Goal: Information Seeking & Learning: Learn about a topic

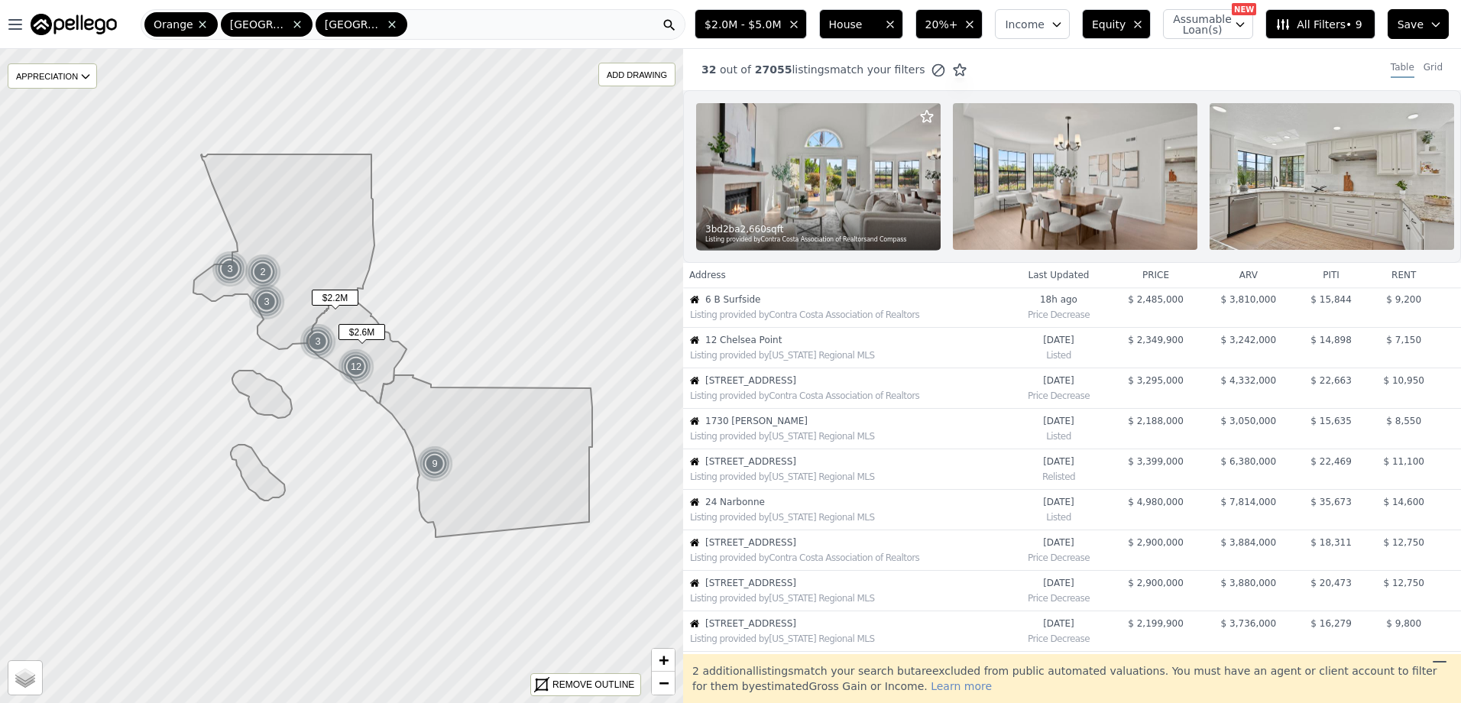
scroll to position [405, 0]
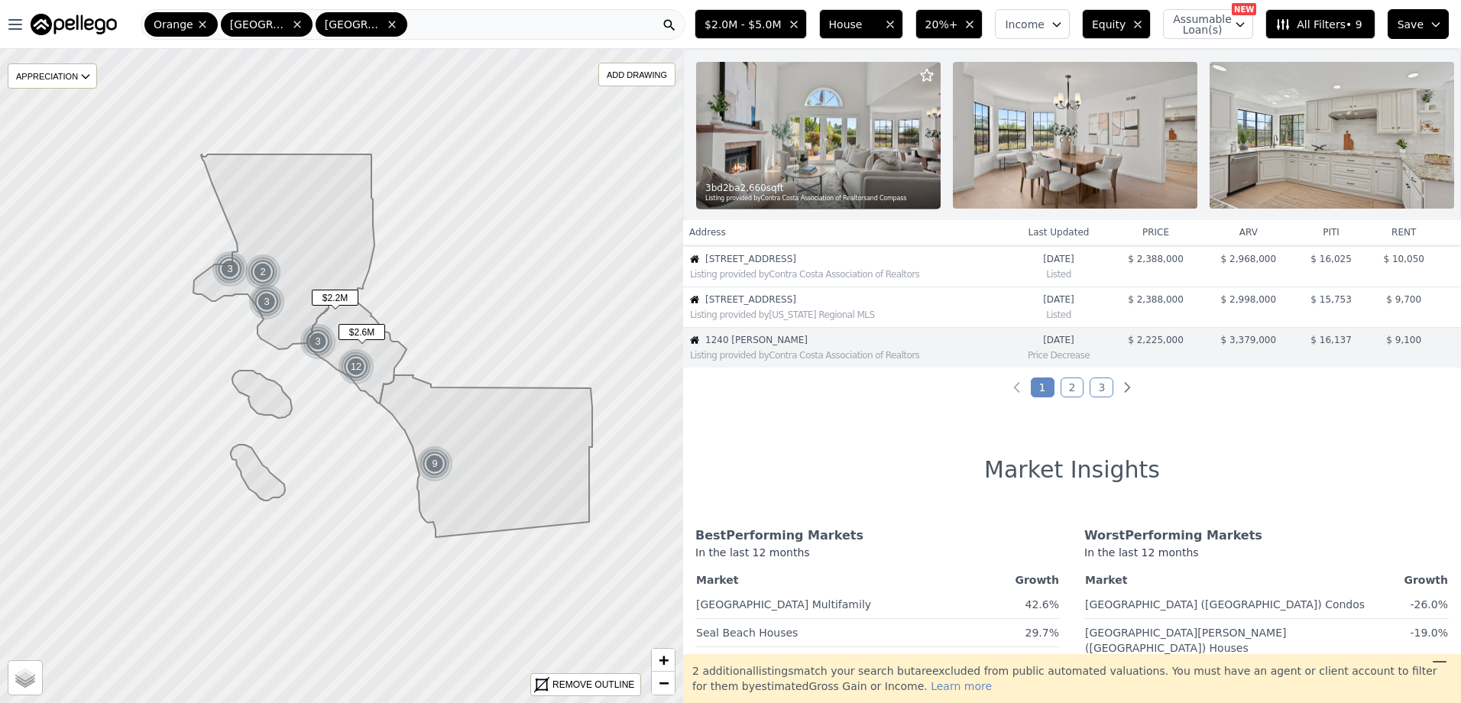
click at [1319, 28] on span "All Filters • 9" at bounding box center [1319, 24] width 86 height 15
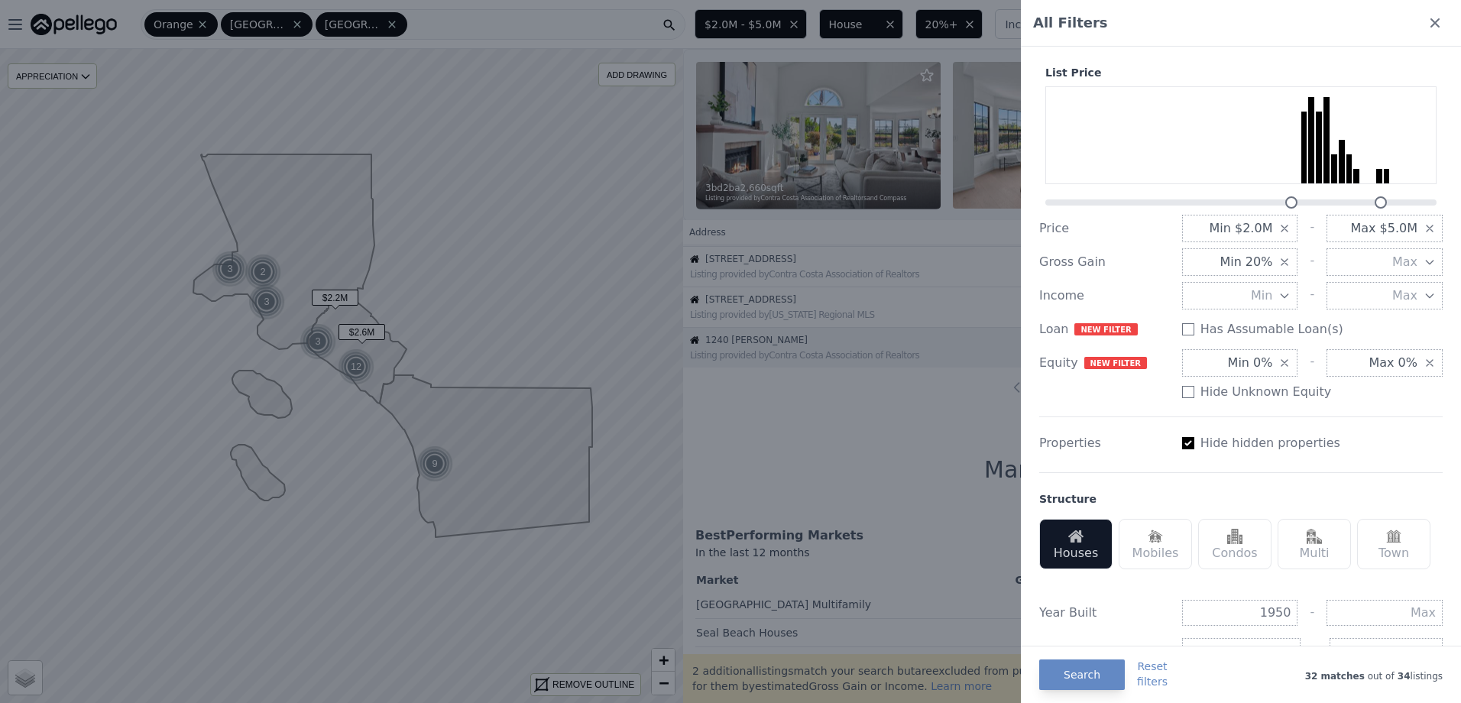
click at [1393, 261] on span "Max" at bounding box center [1404, 262] width 25 height 18
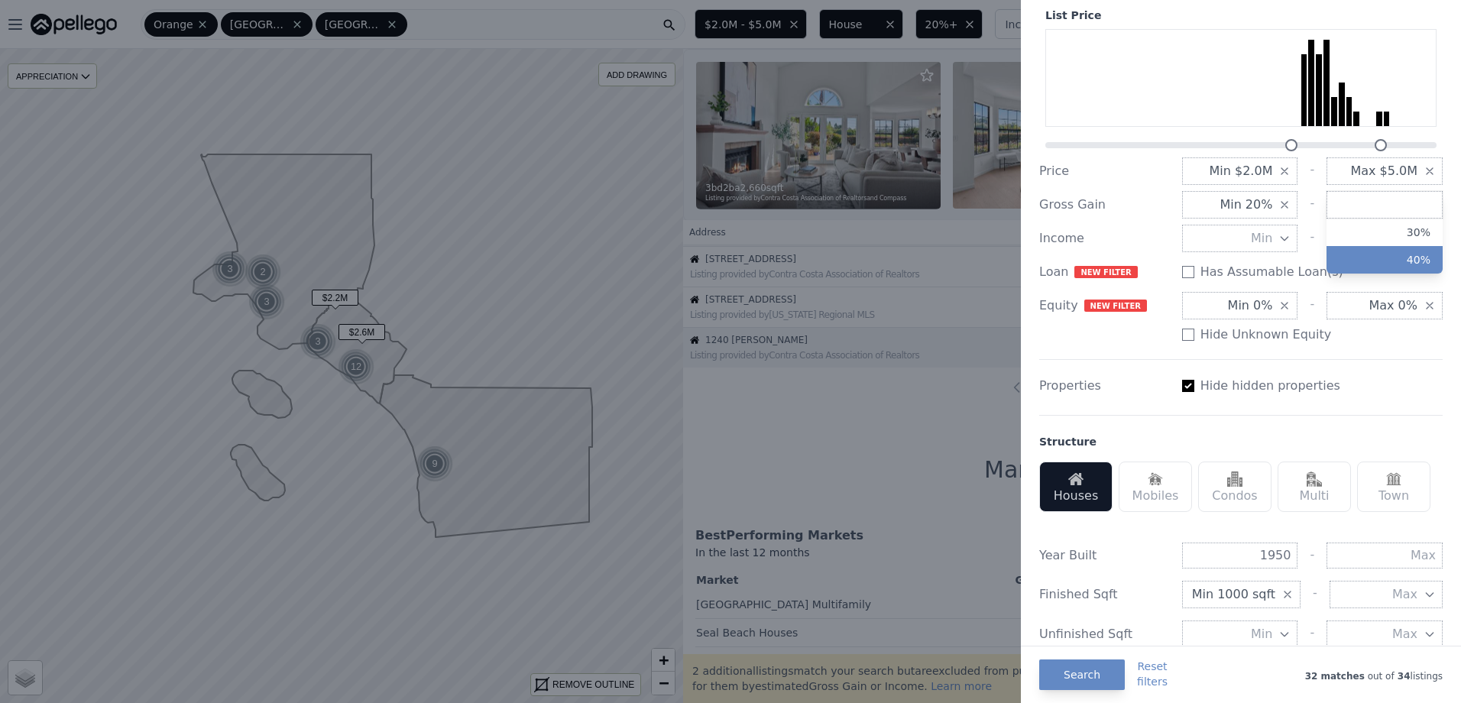
scroll to position [153, 0]
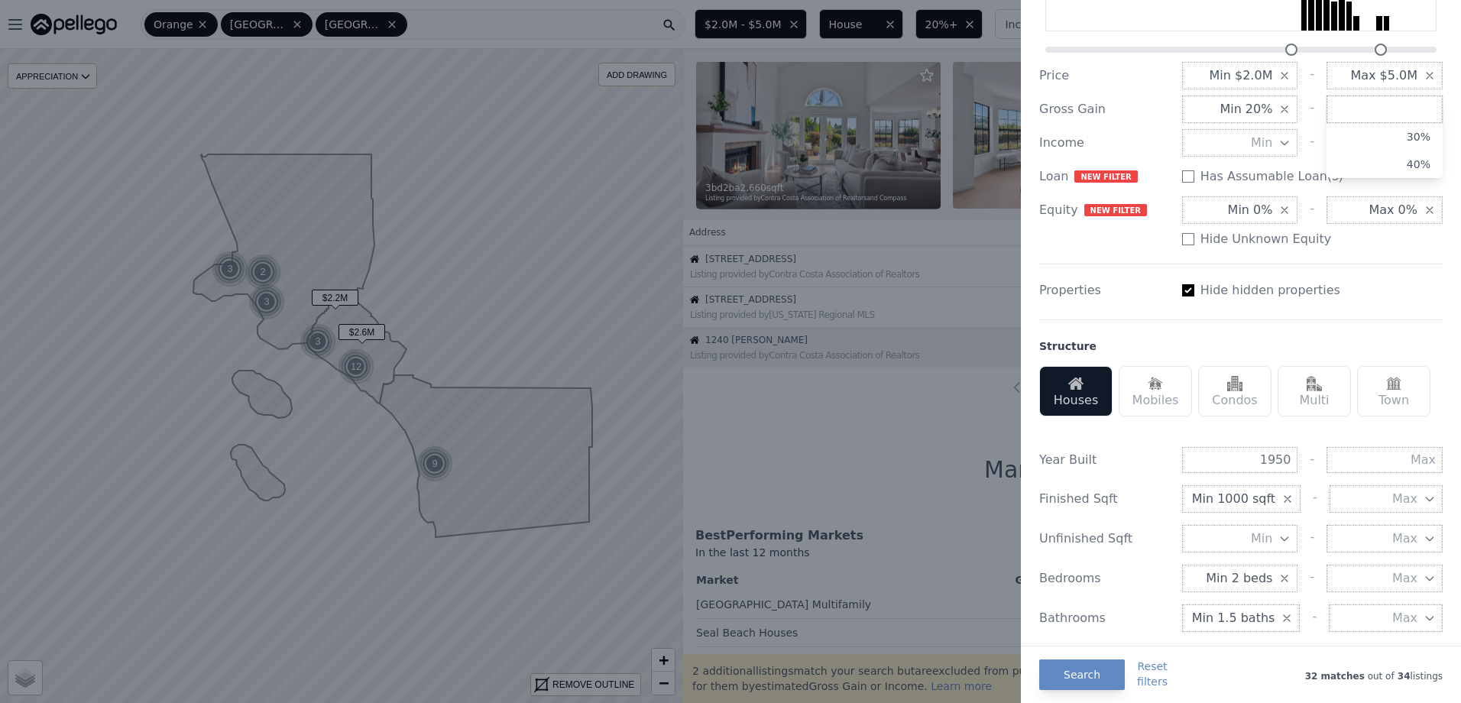
click at [1373, 274] on div "Properties Hide hidden properties" at bounding box center [1241, 286] width 404 height 44
click at [1185, 290] on input "Has Assumable Loan(s)" at bounding box center [1188, 290] width 12 height 12
checkbox input "false"
drag, startPoint x: 1252, startPoint y: 465, endPoint x: 1344, endPoint y: 460, distance: 92.6
click at [1344, 460] on div "1950 -" at bounding box center [1312, 460] width 261 height 26
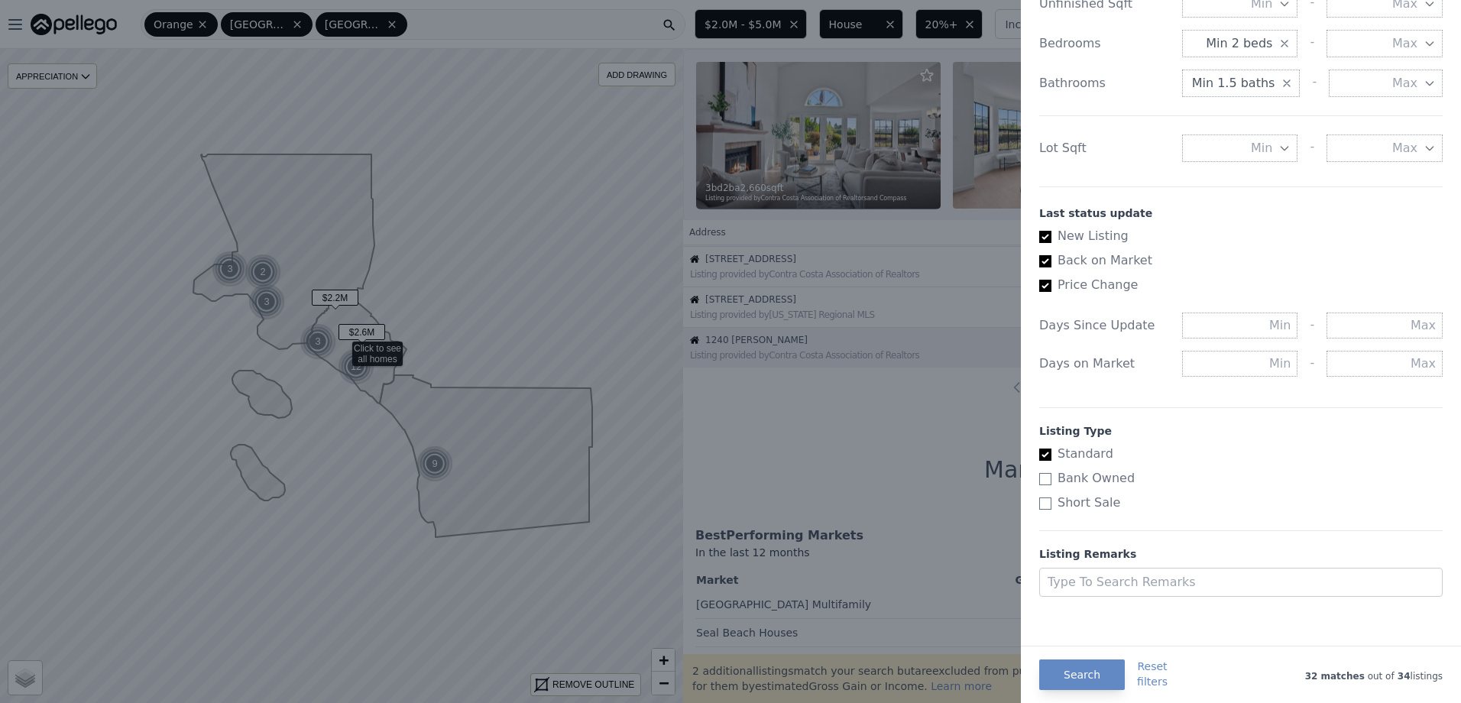
scroll to position [692, 0]
type input "1940"
click at [1085, 672] on button "Search" at bounding box center [1082, 675] width 86 height 31
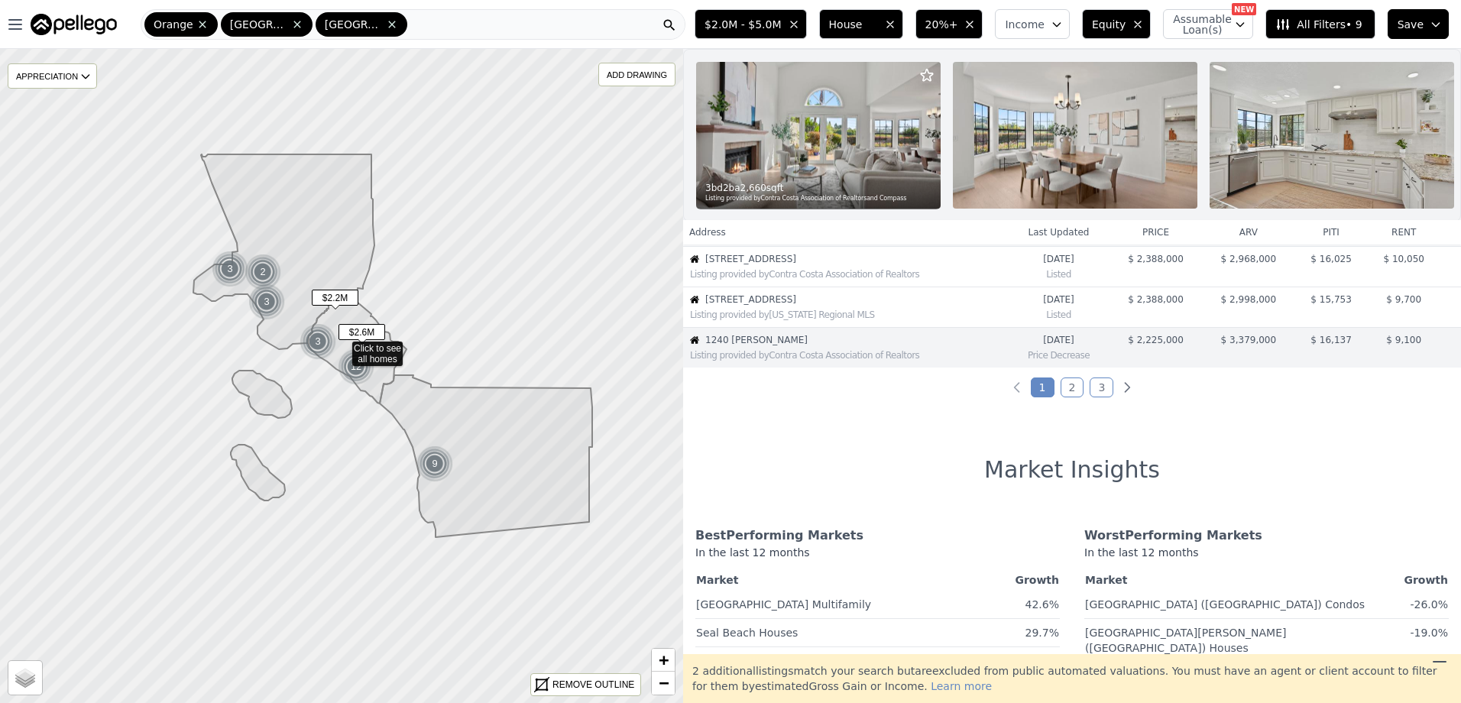
scroll to position [0, 0]
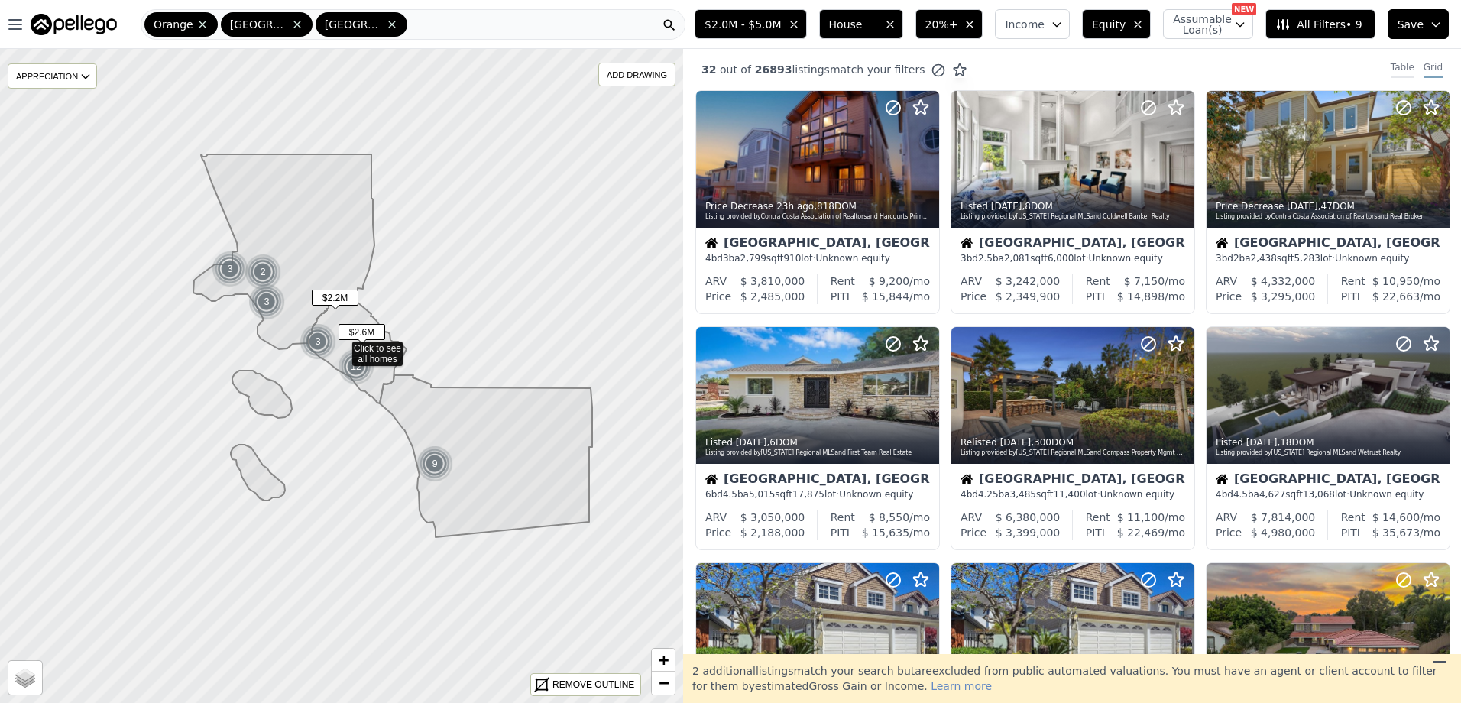
click at [1391, 70] on div "Table" at bounding box center [1403, 69] width 24 height 17
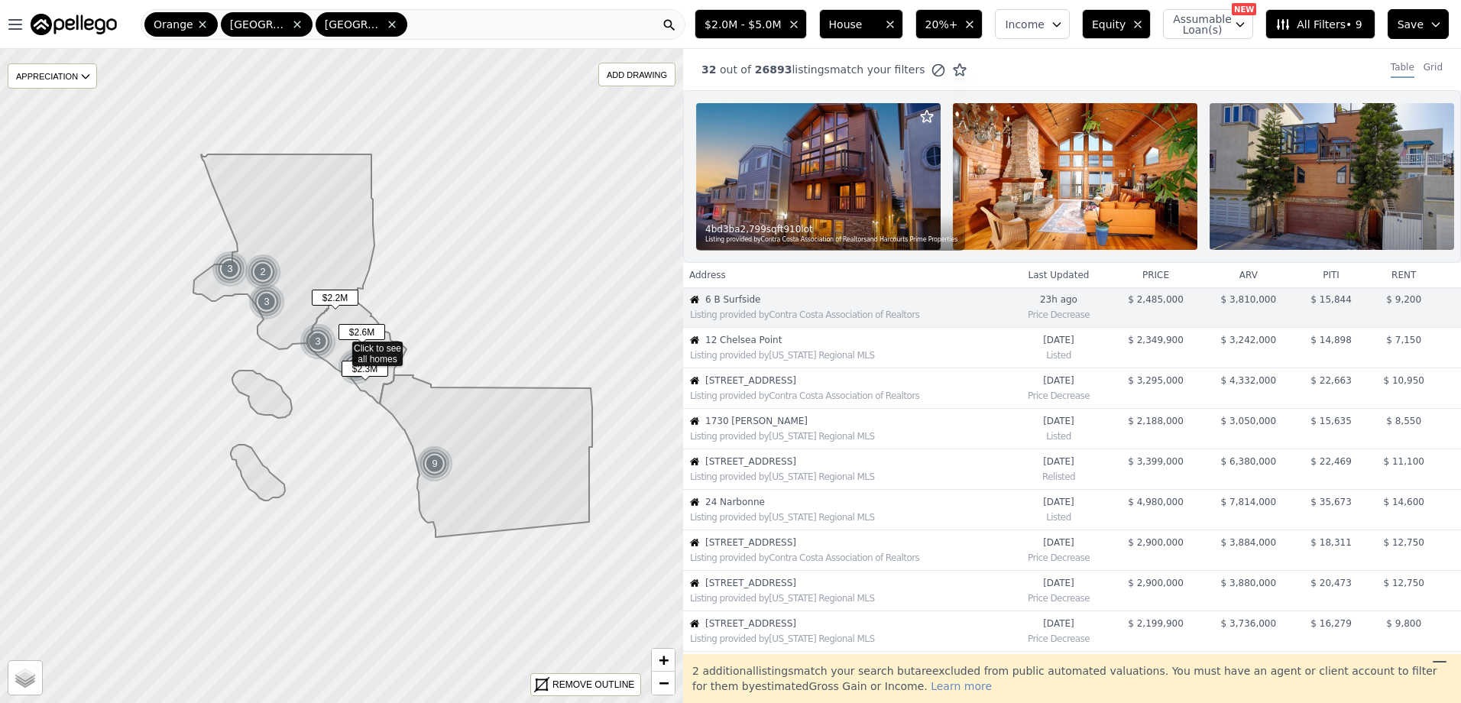
click at [777, 358] on div "Listing provided by California Regional MLS" at bounding box center [845, 353] width 323 height 15
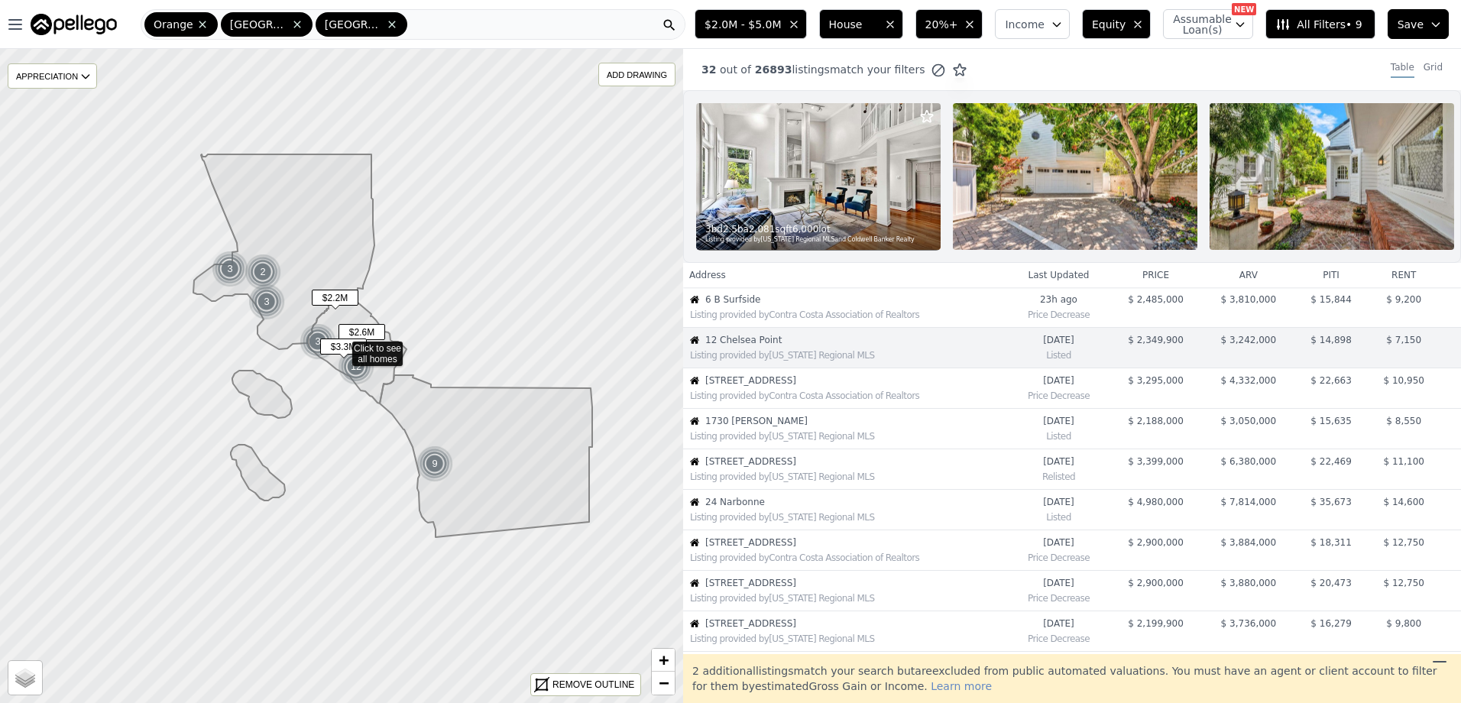
click at [780, 379] on td "3201 4th Avenue Avenue Listing provided by Contra Costa Association of Realtors" at bounding box center [845, 388] width 325 height 41
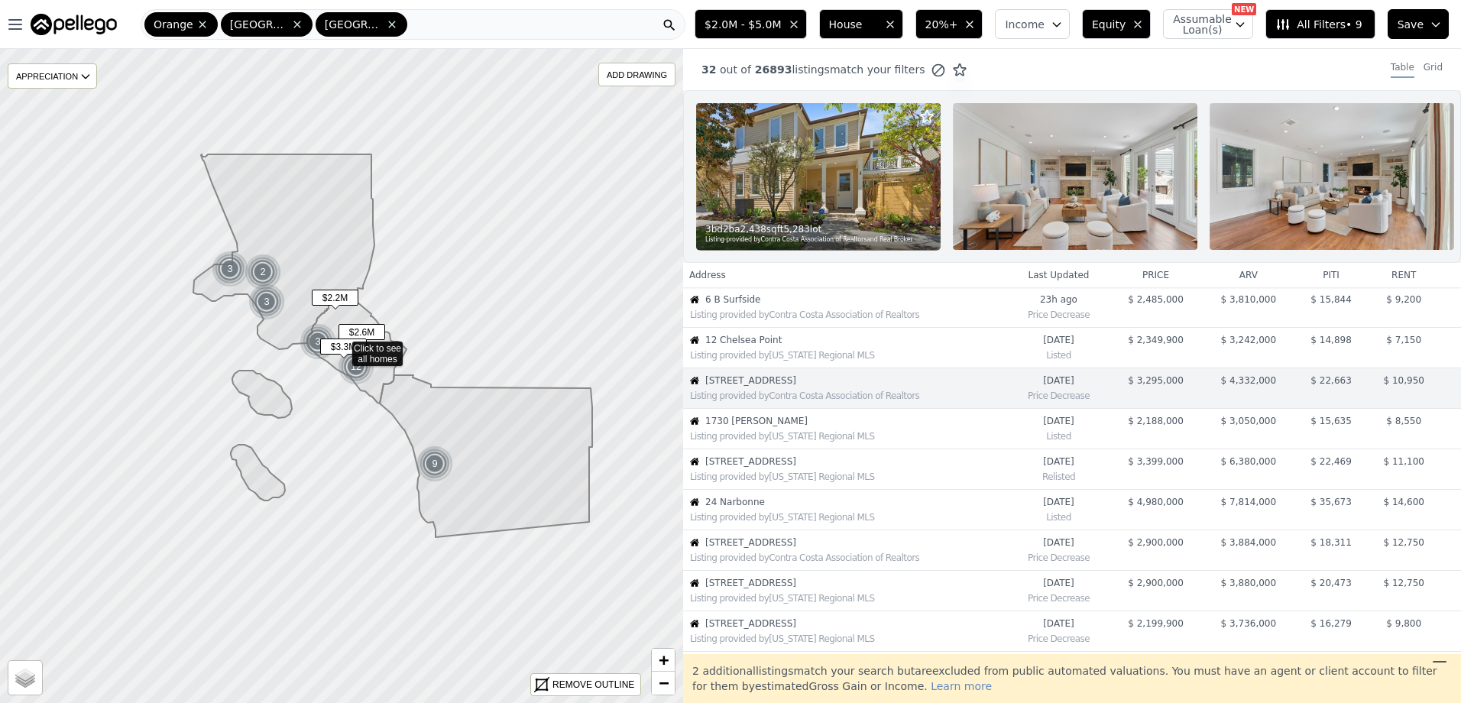
scroll to position [41, 0]
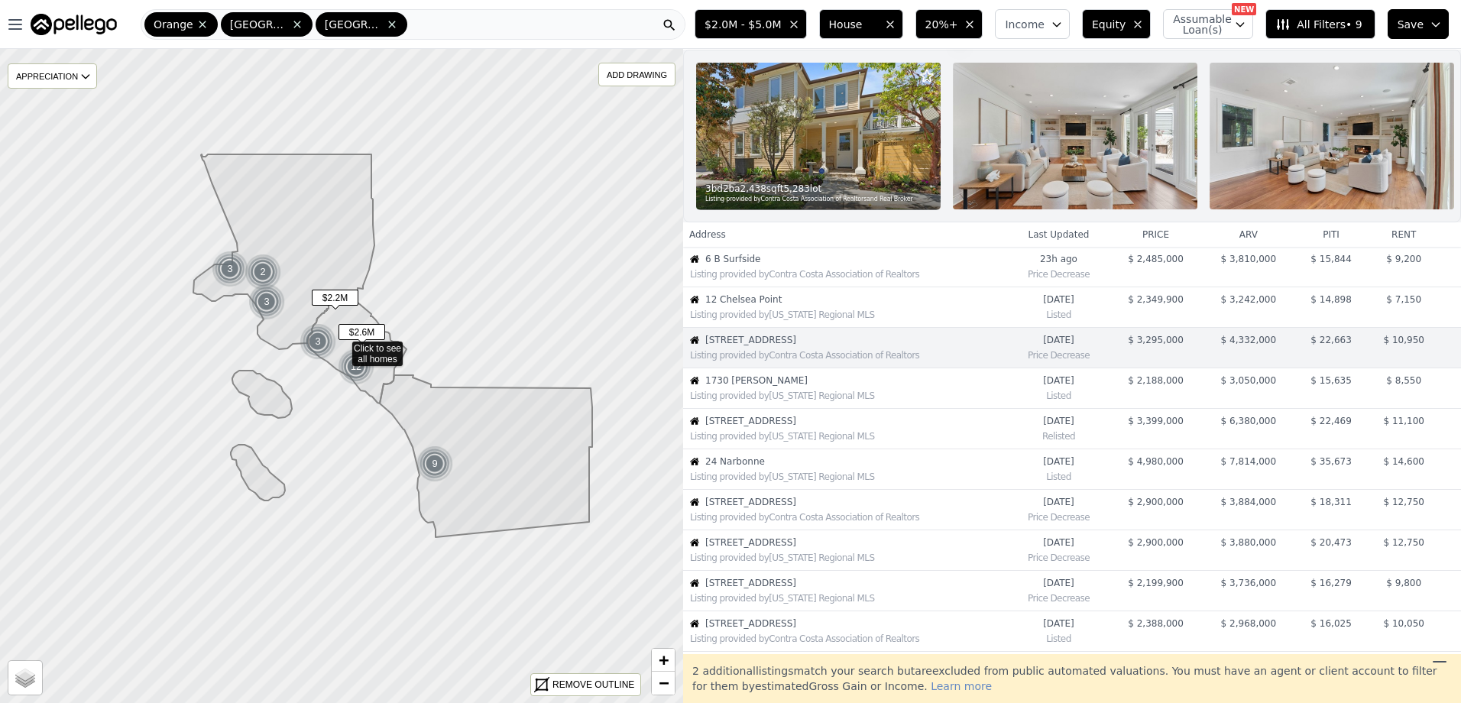
click at [780, 379] on td "1730 Sunny Knoll Listing provided by California Regional MLS" at bounding box center [845, 388] width 325 height 41
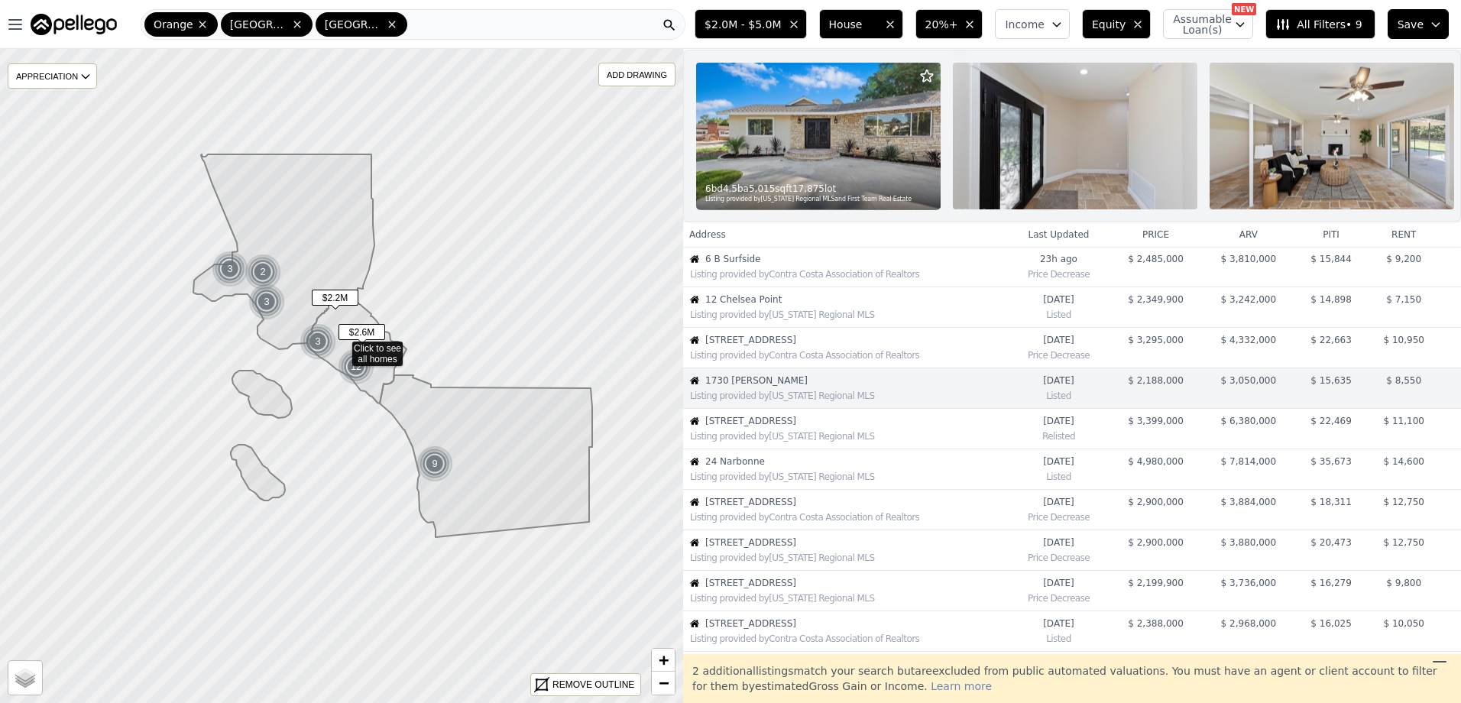
scroll to position [81, 0]
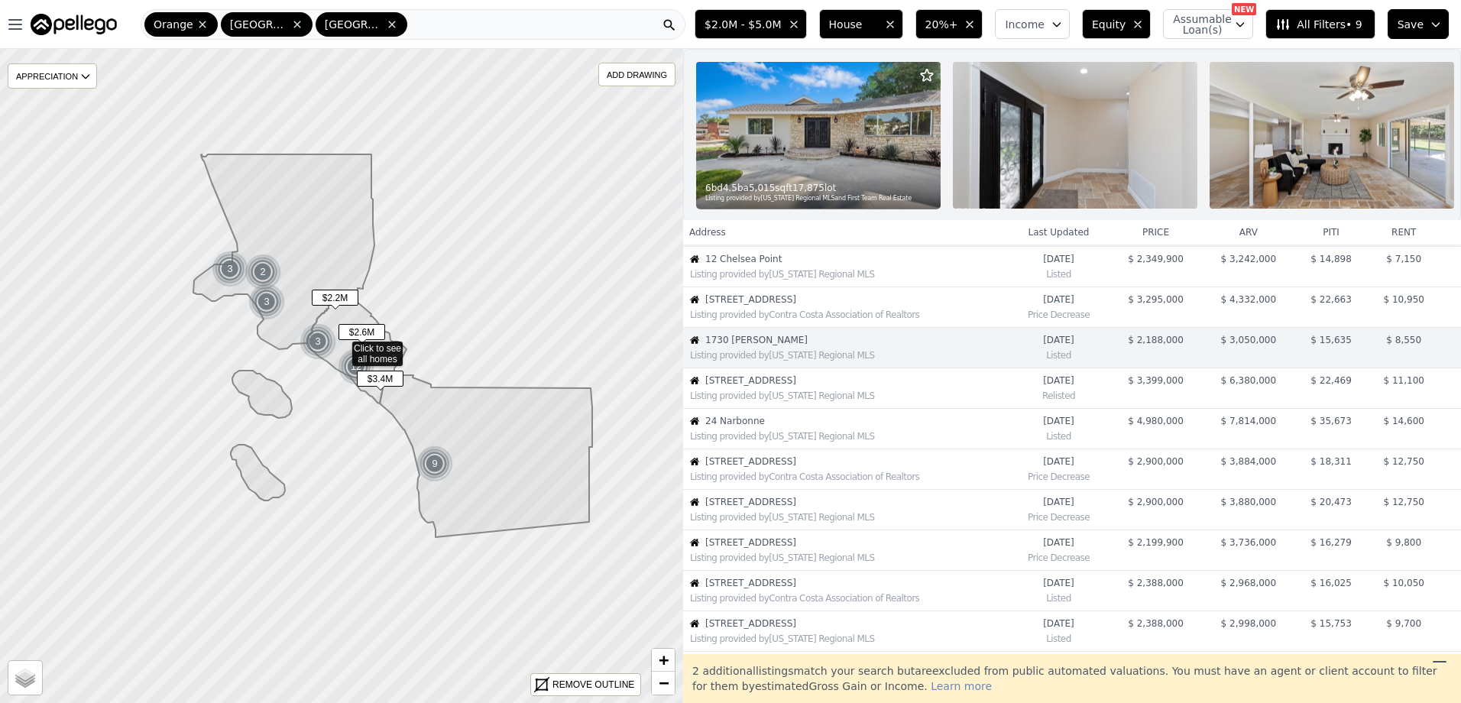
click at [780, 387] on span "[STREET_ADDRESS]" at bounding box center [856, 380] width 302 height 12
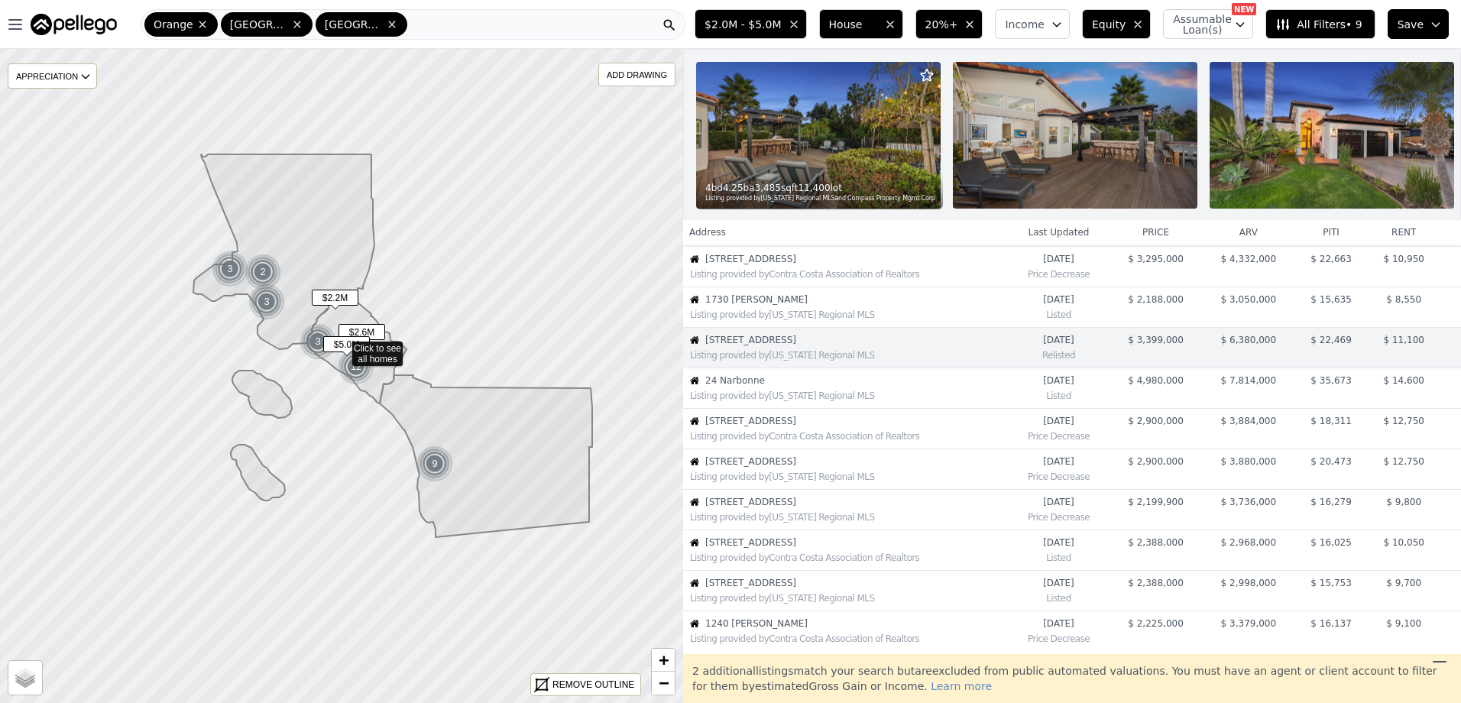
click at [780, 387] on span "24 Narbonne" at bounding box center [856, 380] width 302 height 12
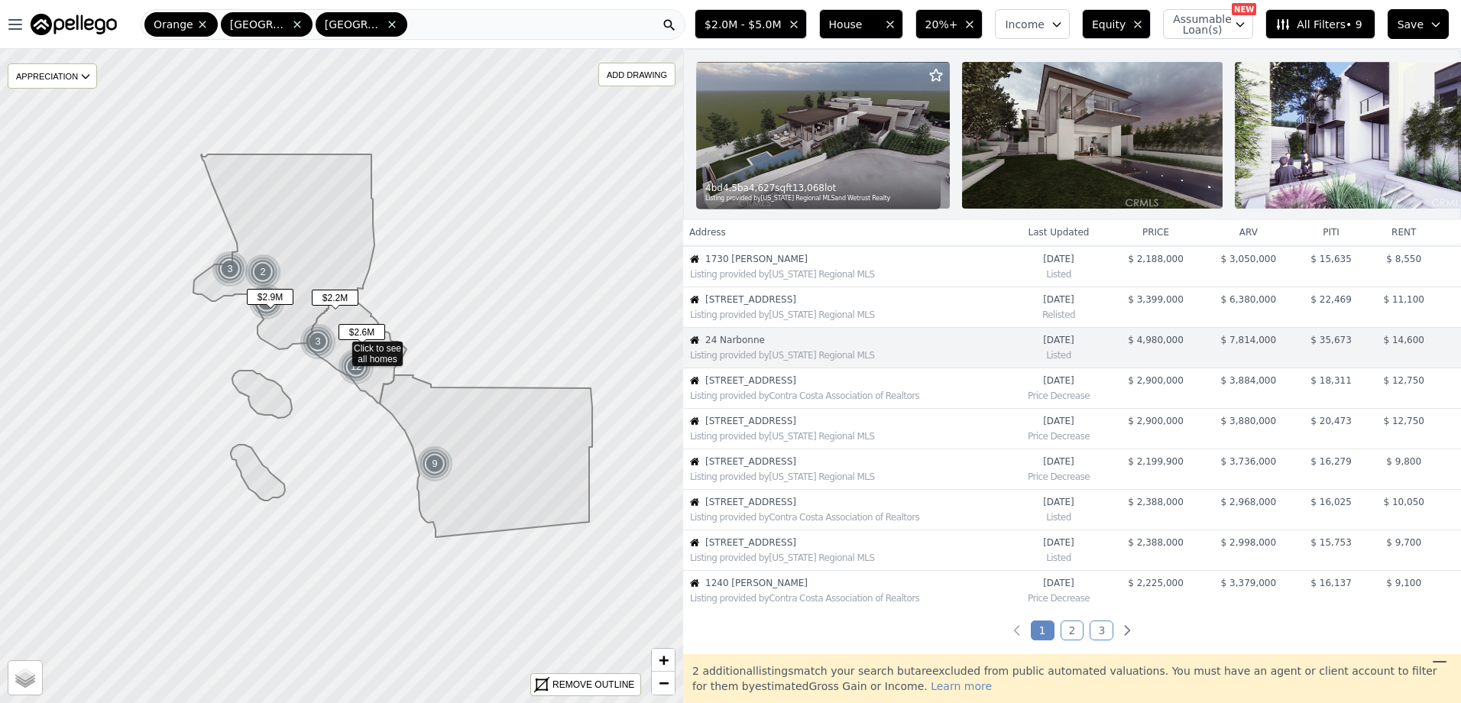
click at [780, 387] on span "[STREET_ADDRESS]" at bounding box center [856, 380] width 302 height 12
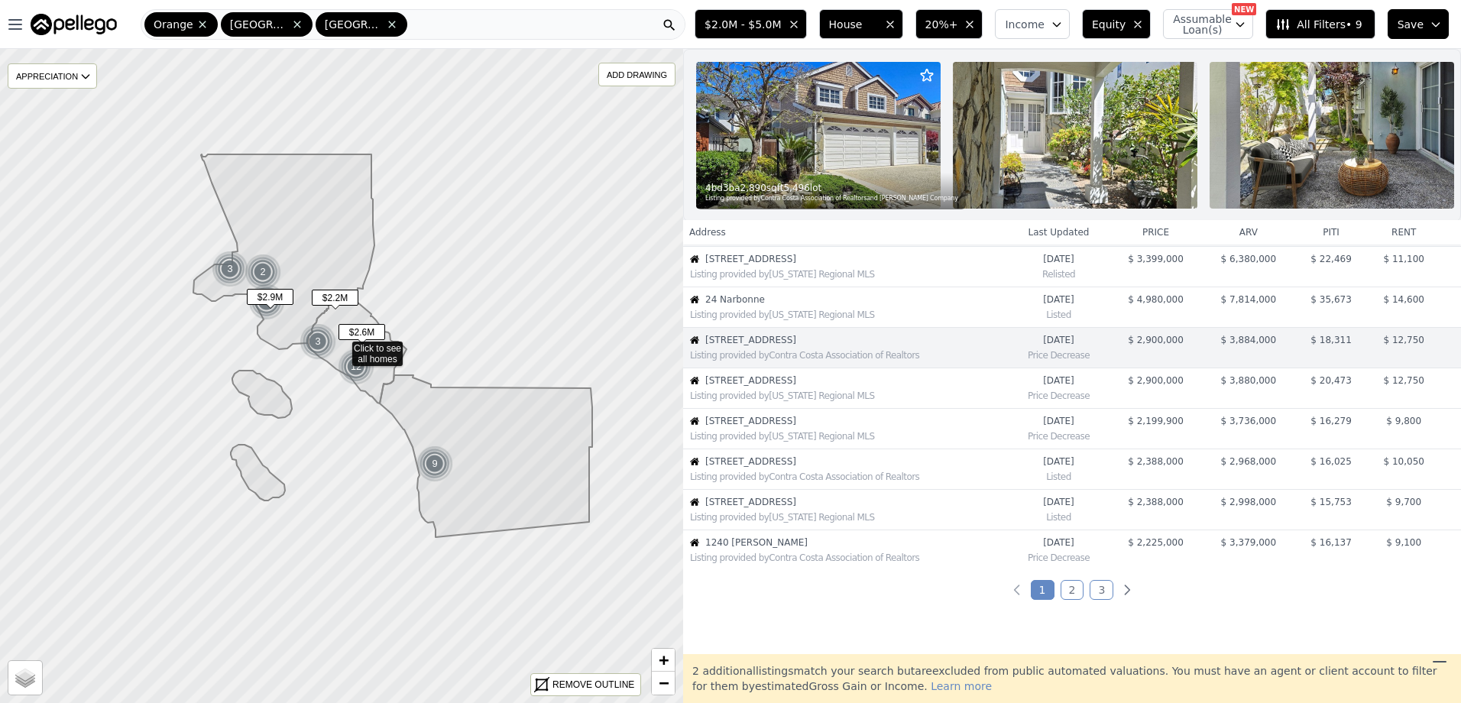
click at [780, 387] on span "[STREET_ADDRESS]" at bounding box center [856, 380] width 302 height 12
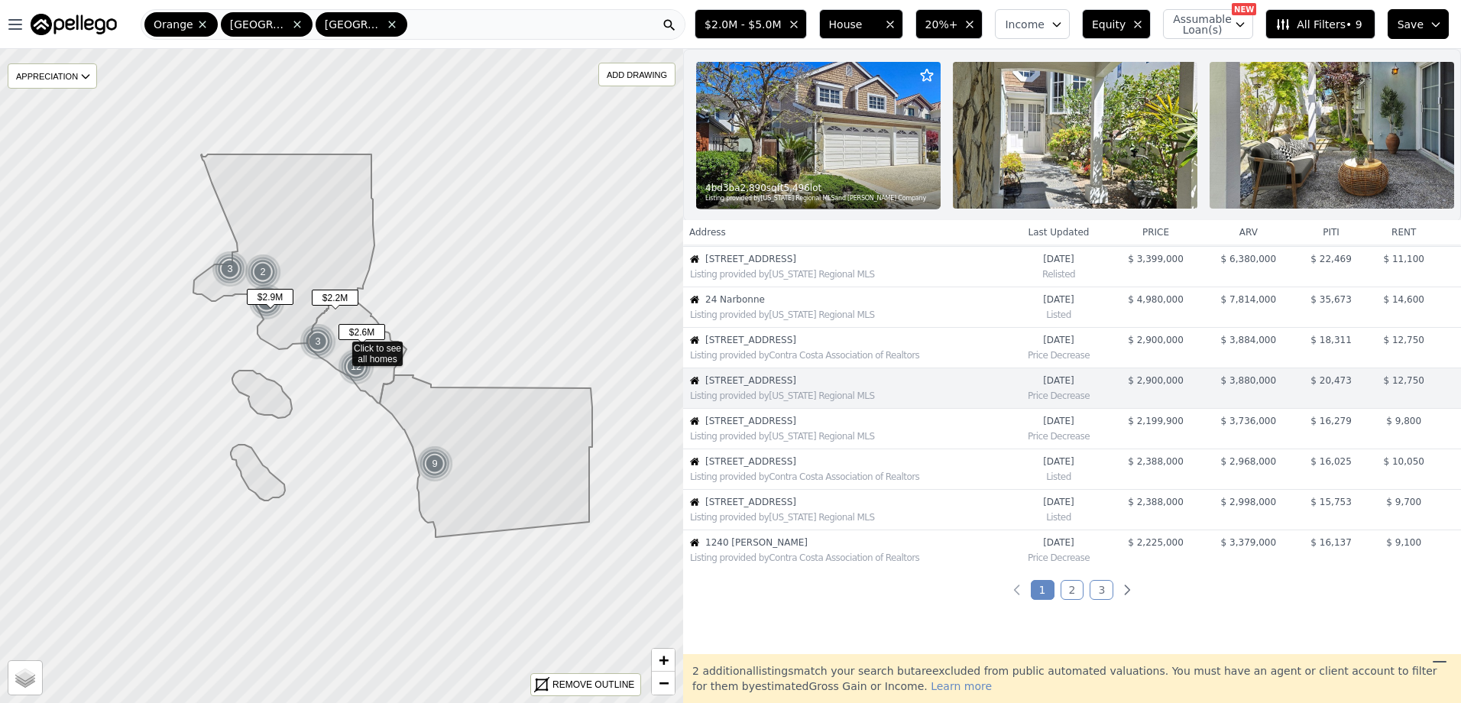
scroll to position [243, 0]
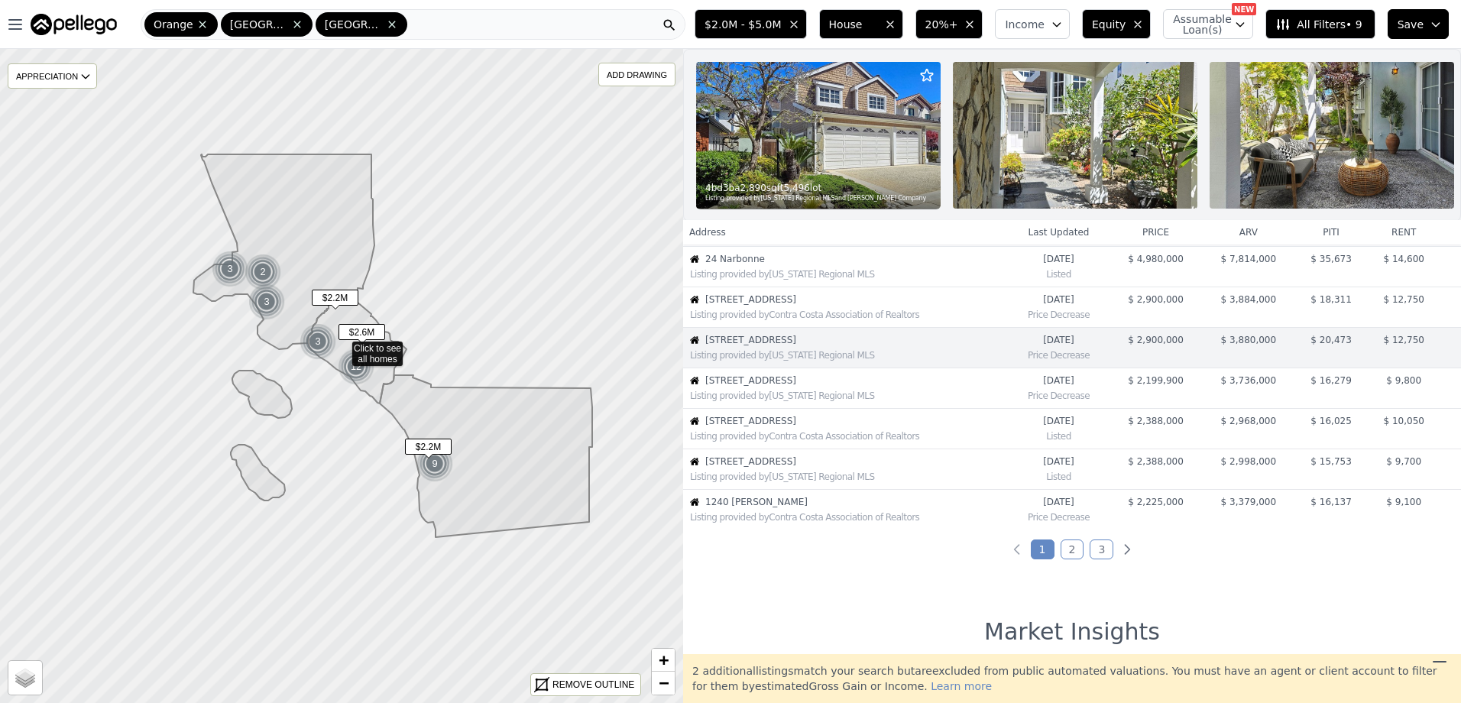
click at [780, 387] on span "[STREET_ADDRESS]" at bounding box center [856, 380] width 302 height 12
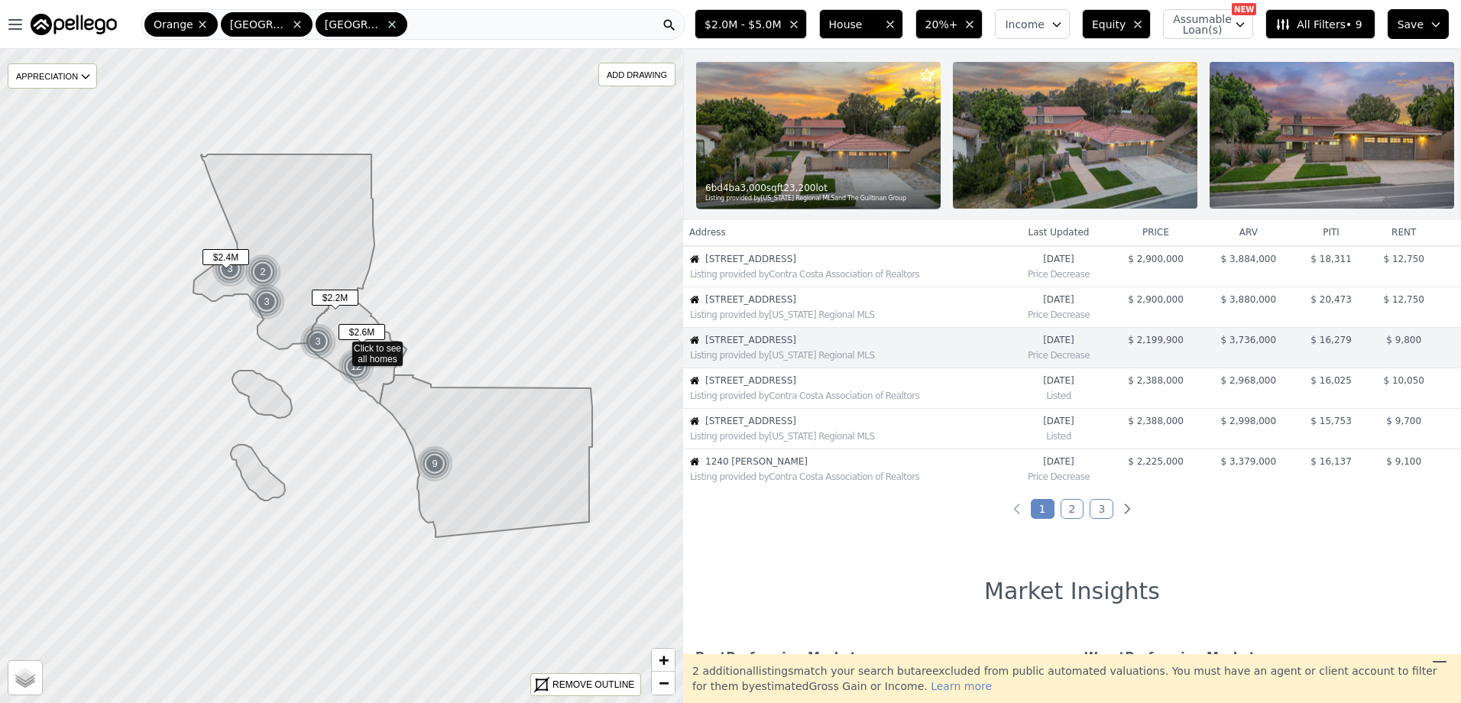
click at [780, 387] on span "[STREET_ADDRESS]" at bounding box center [856, 380] width 302 height 12
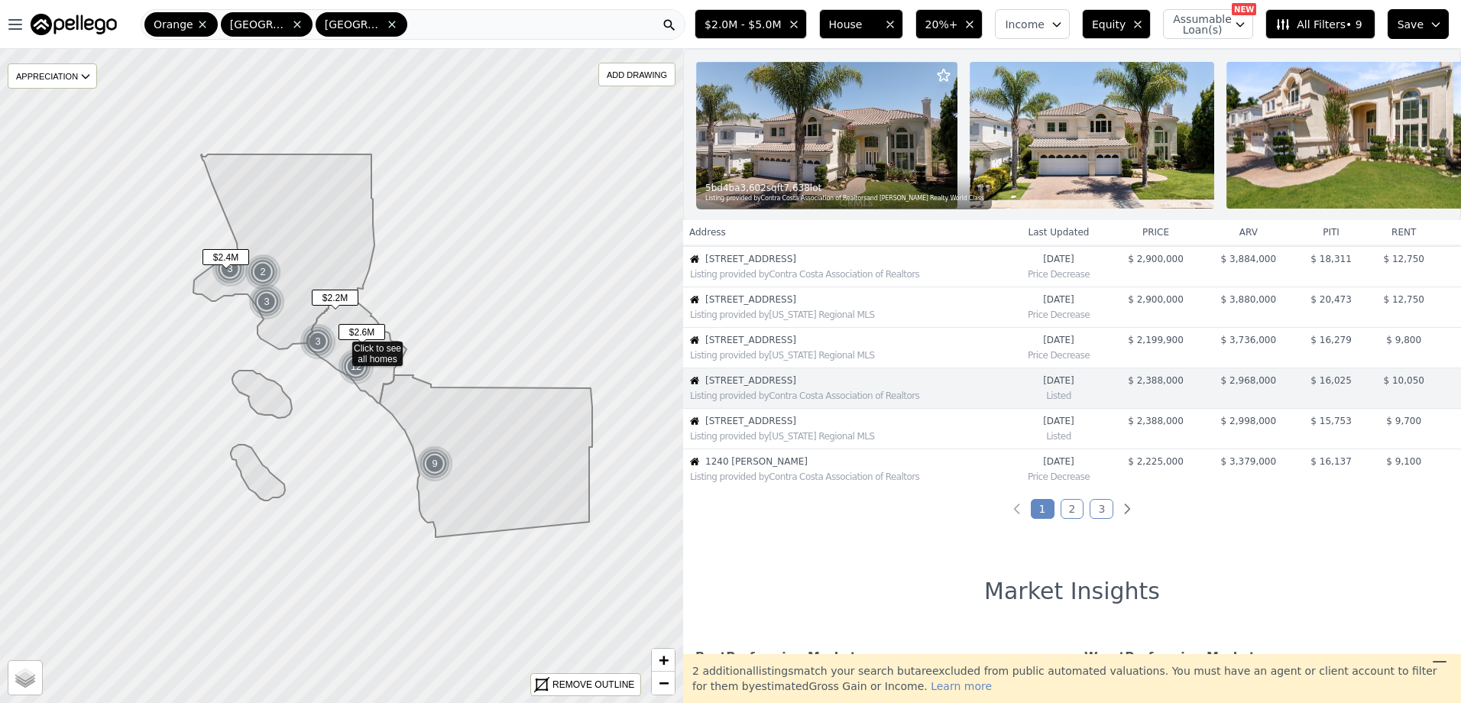
scroll to position [324, 0]
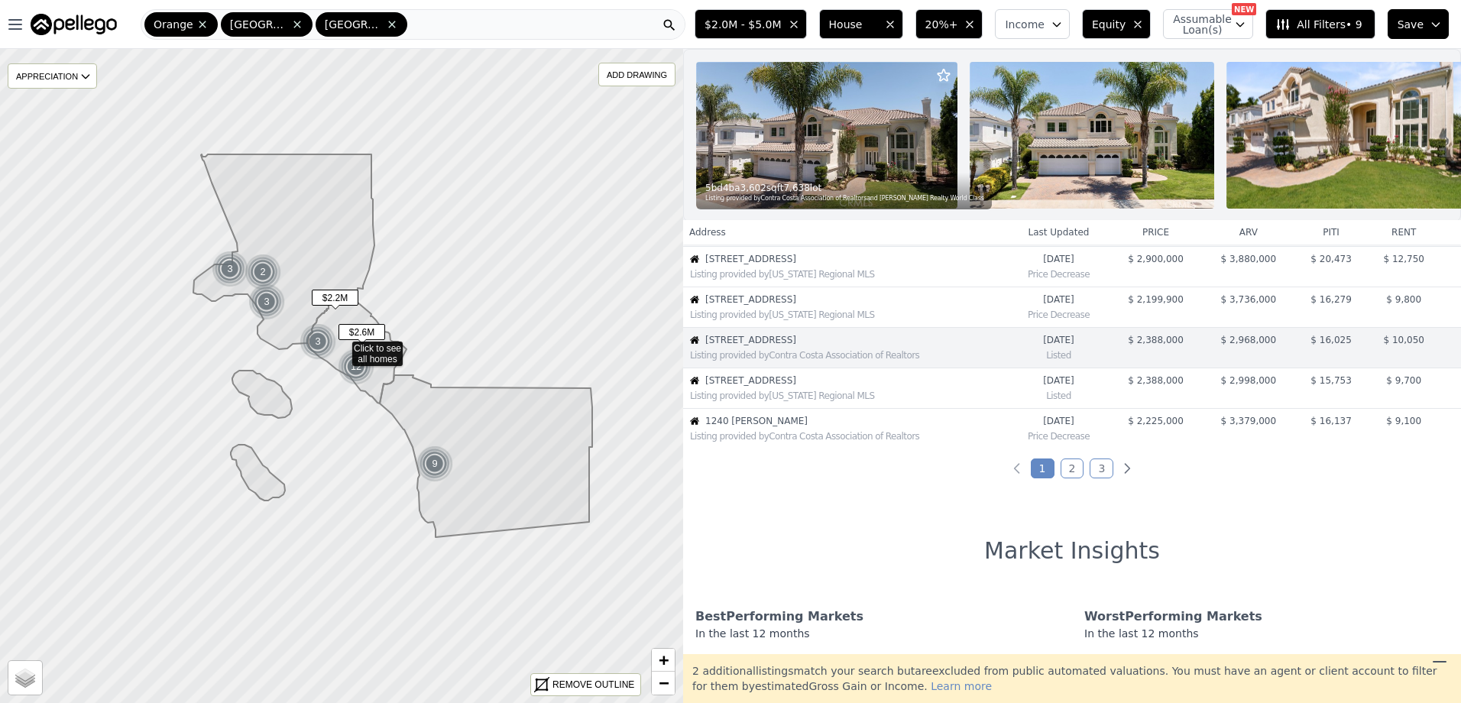
click at [1347, 25] on span "All Filters • 9" at bounding box center [1319, 24] width 86 height 15
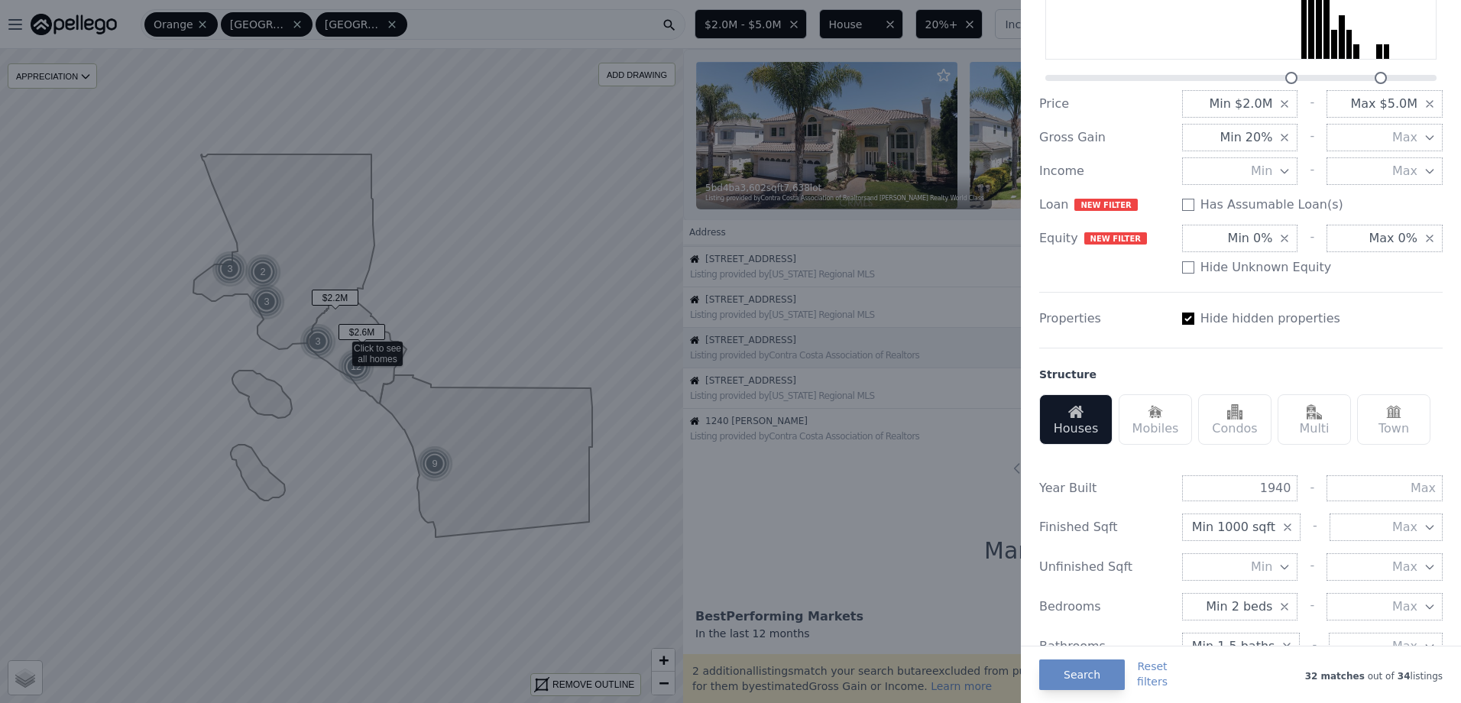
scroll to position [459, 0]
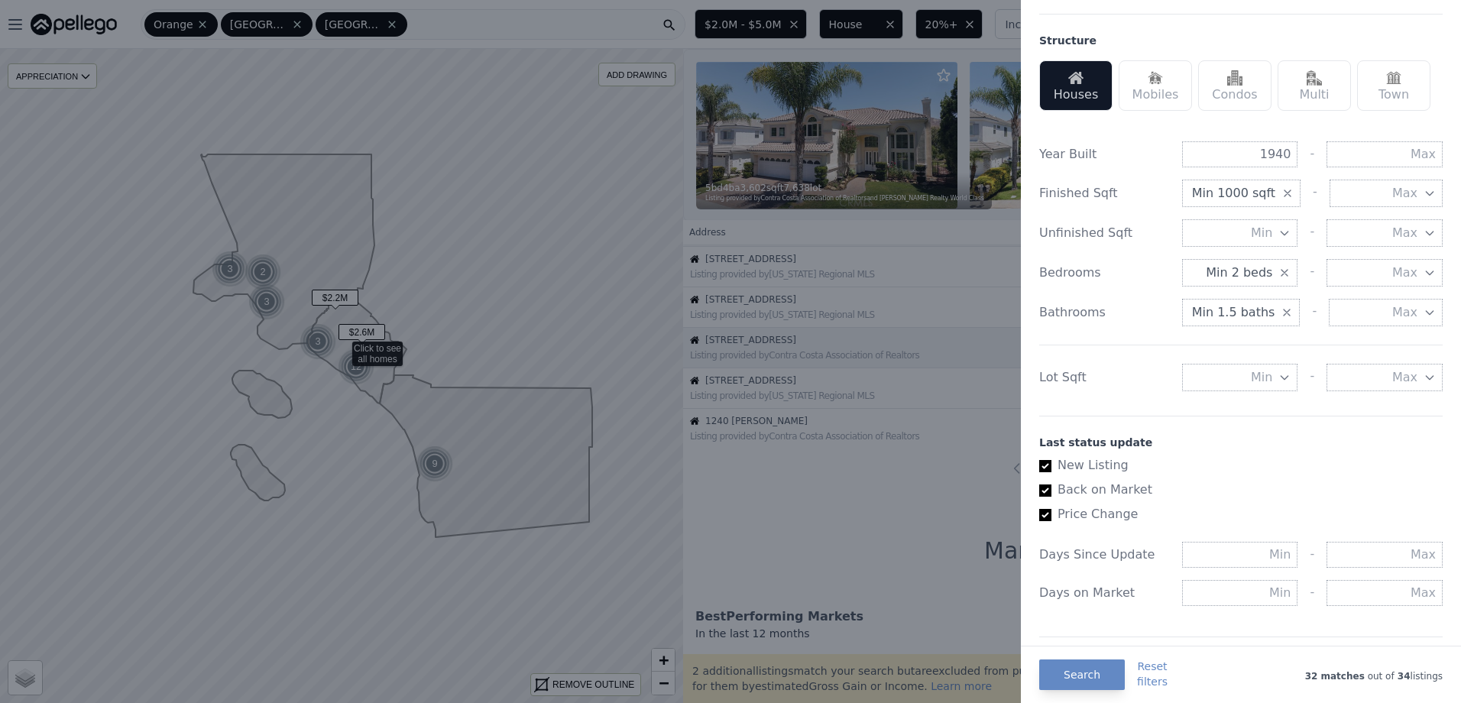
click at [1045, 490] on input "Back on Market" at bounding box center [1045, 491] width 12 height 12
click at [1045, 487] on input "Back on Market" at bounding box center [1045, 491] width 12 height 12
checkbox input "true"
click at [1042, 460] on label "New Listing" at bounding box center [1234, 465] width 391 height 18
click at [1042, 460] on input "New Listing" at bounding box center [1045, 466] width 12 height 12
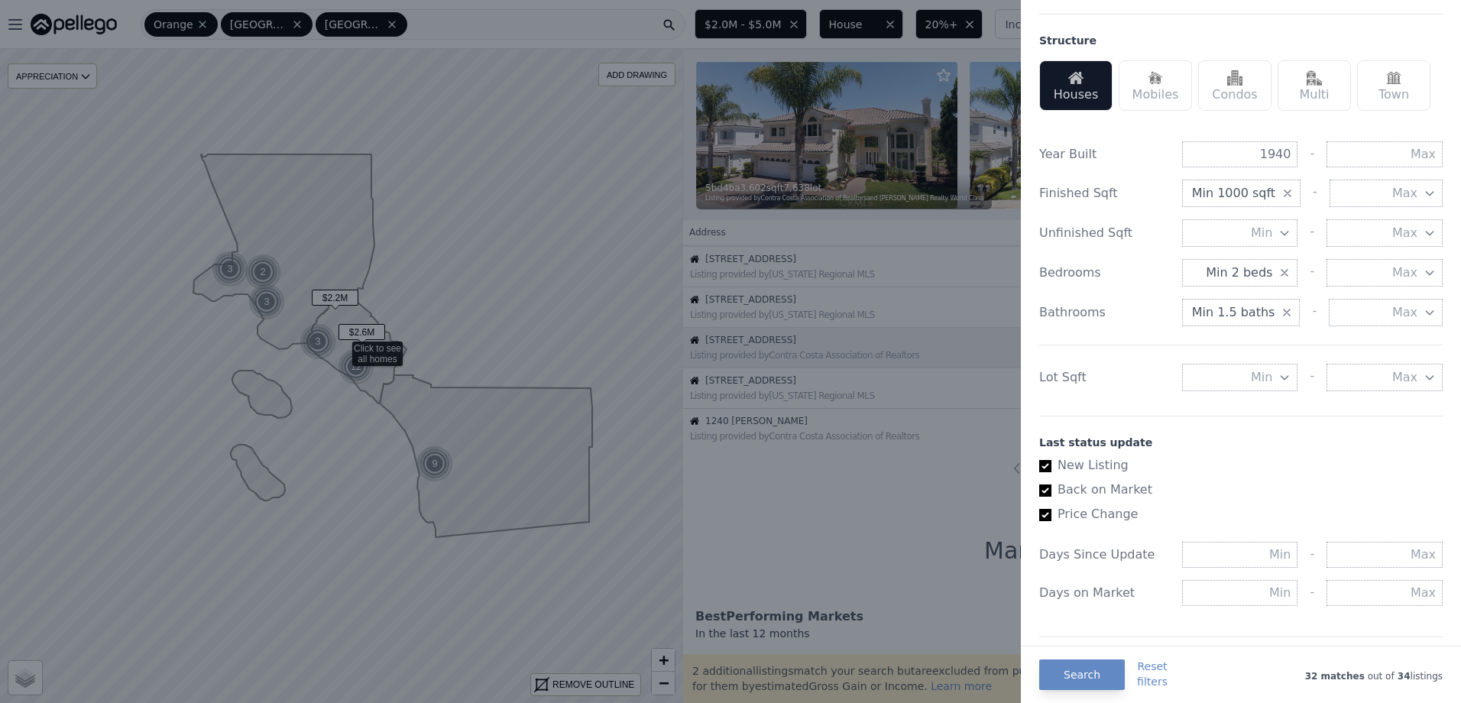
checkbox input "false"
click at [1079, 676] on button "Search" at bounding box center [1082, 675] width 86 height 31
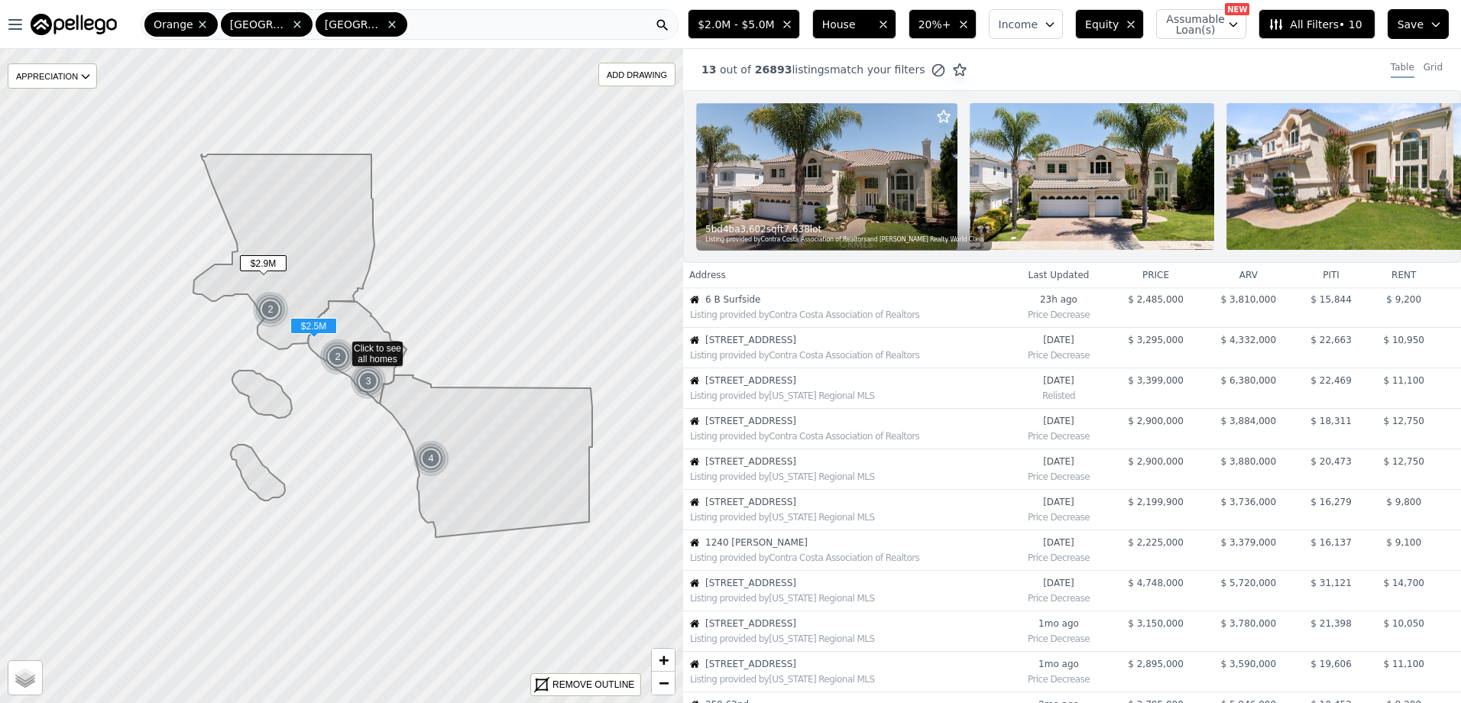
click at [797, 321] on div "Listing provided by Contra Costa Association of Realtors" at bounding box center [848, 315] width 317 height 12
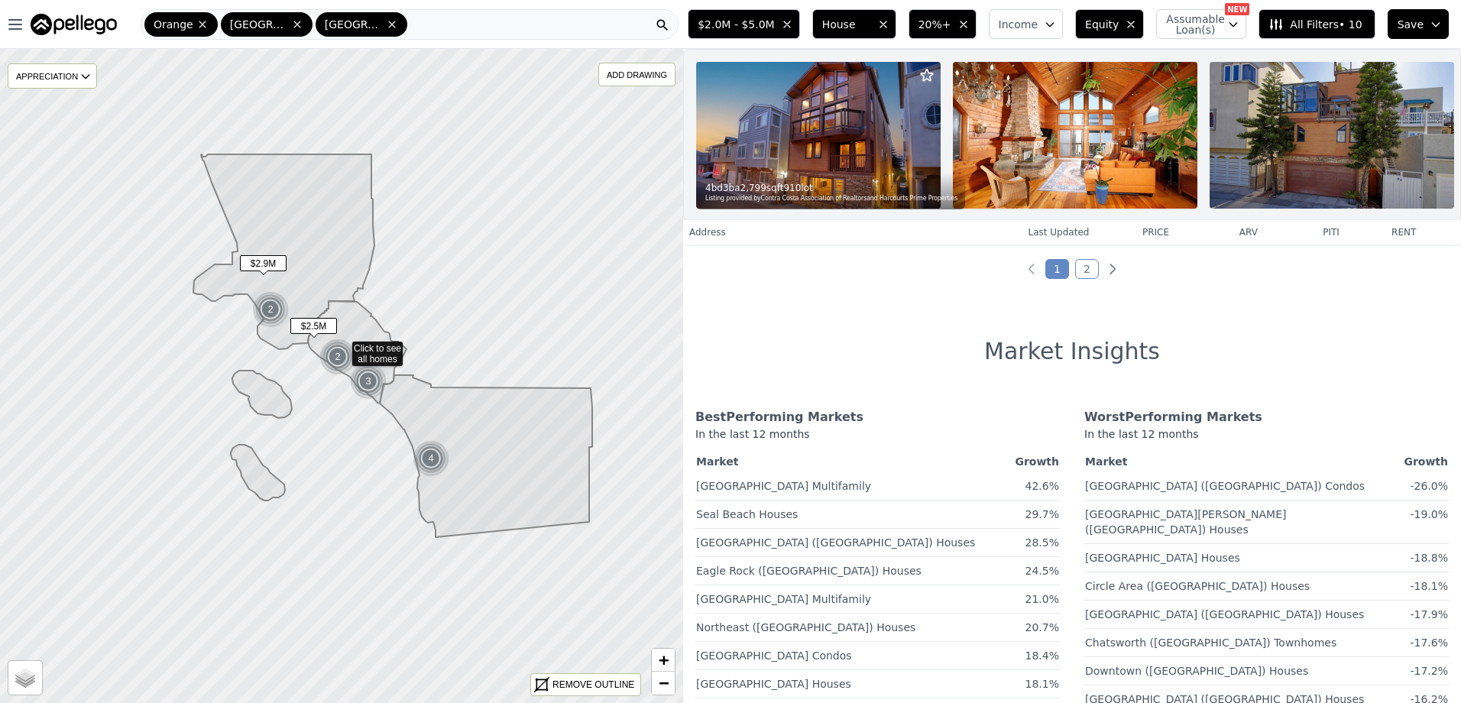
scroll to position [535, 0]
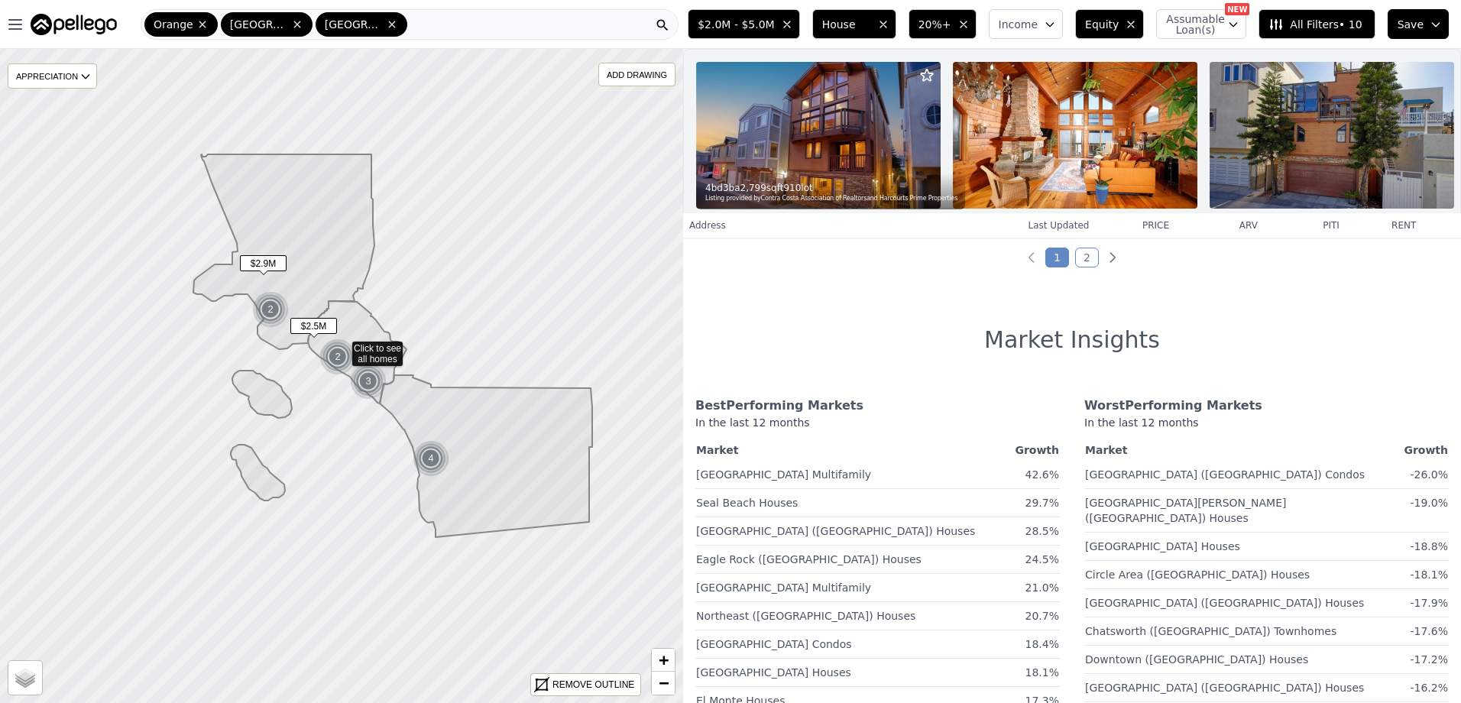
click at [1084, 267] on link "2" at bounding box center [1087, 258] width 24 height 20
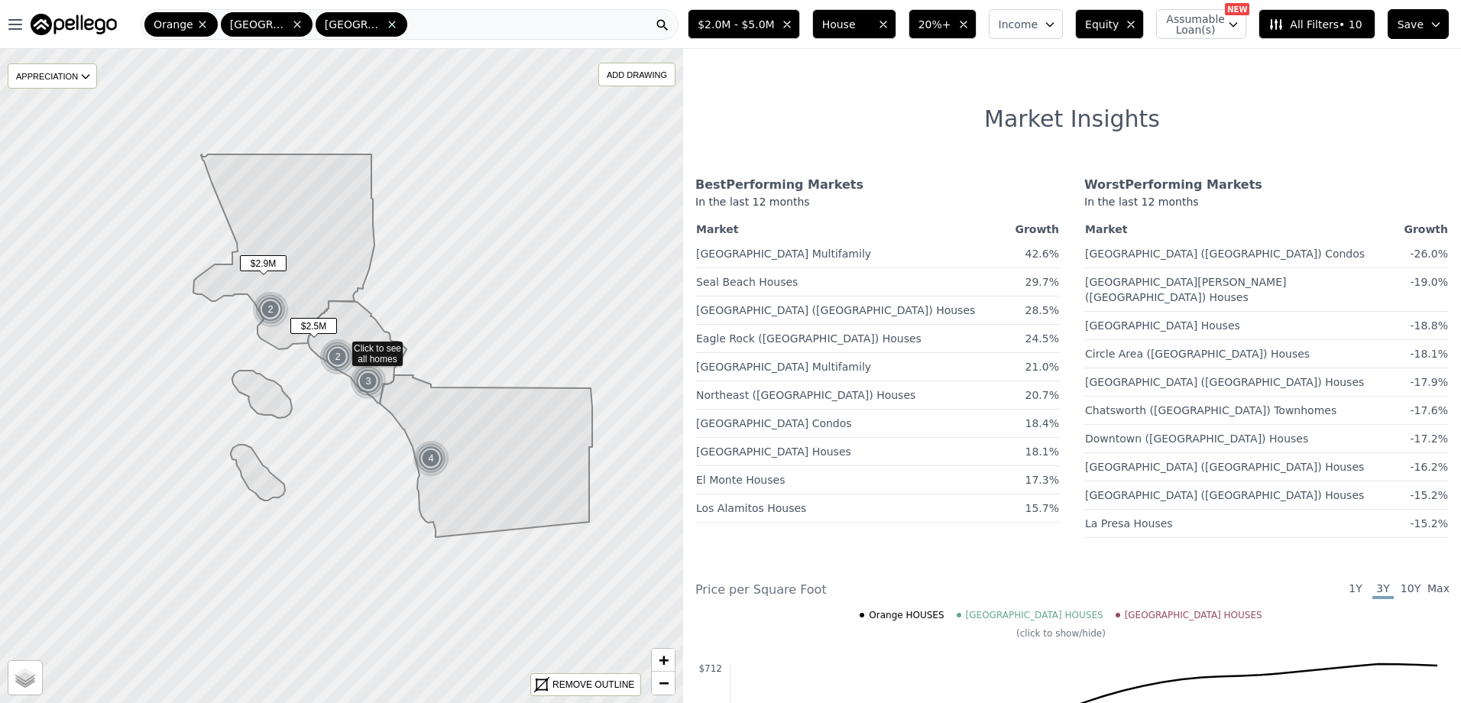
scroll to position [0, 0]
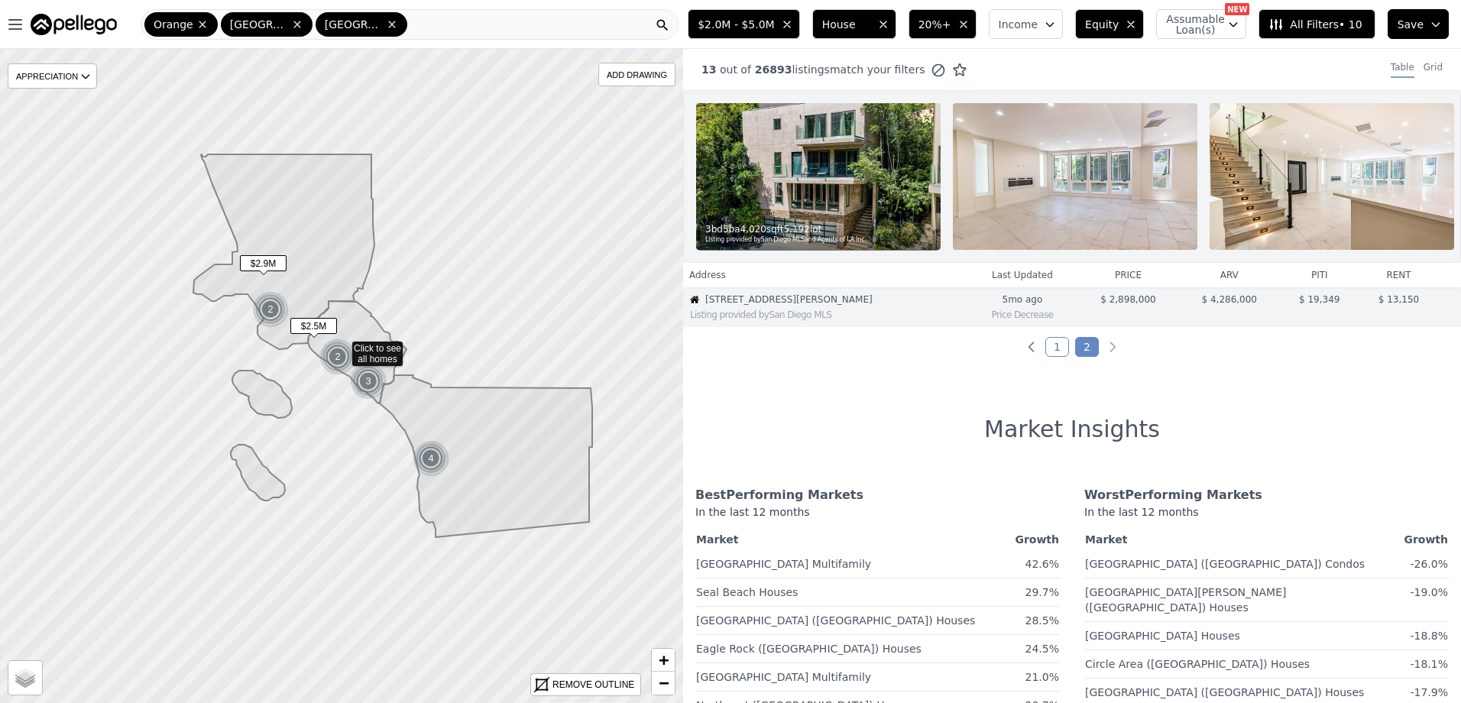
click at [767, 24] on span "$2.0M - $5.0M" at bounding box center [736, 24] width 76 height 15
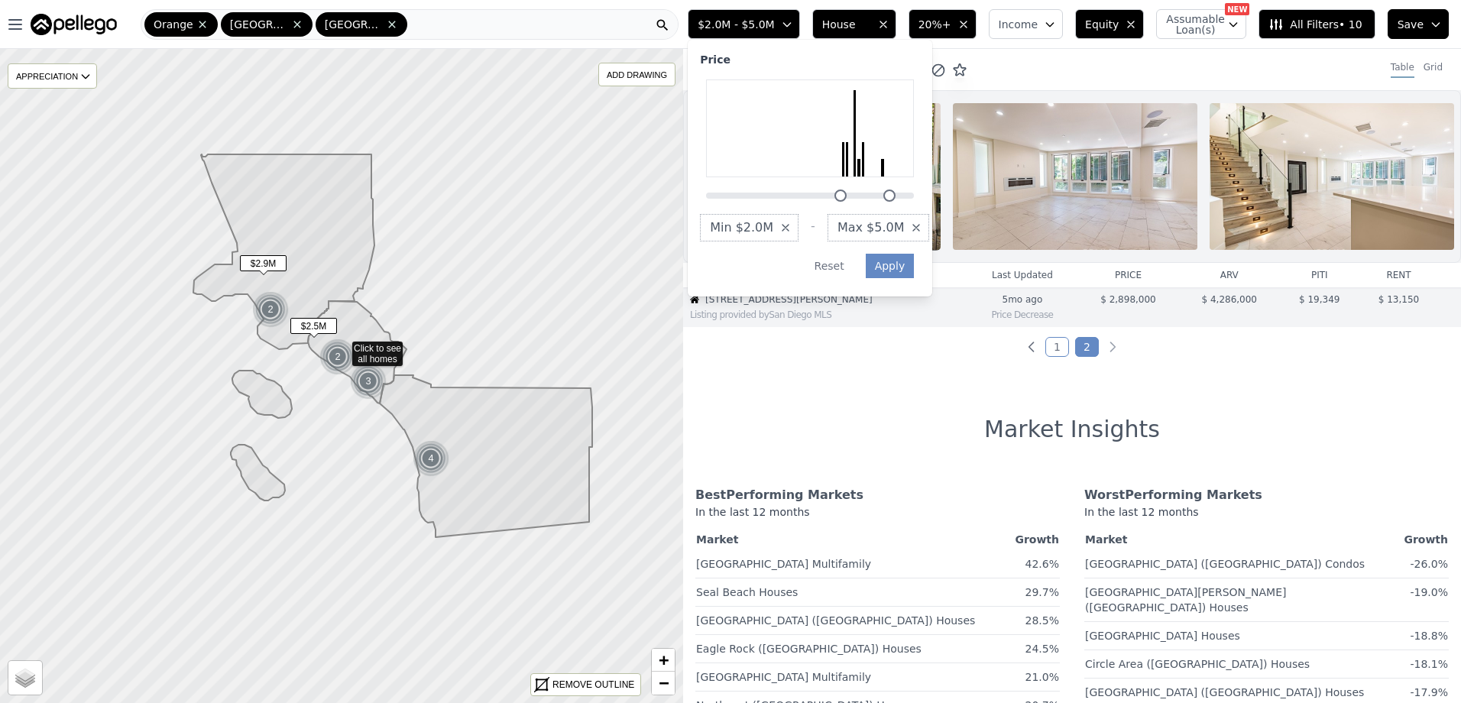
click at [922, 226] on icon "button" at bounding box center [916, 228] width 12 height 12
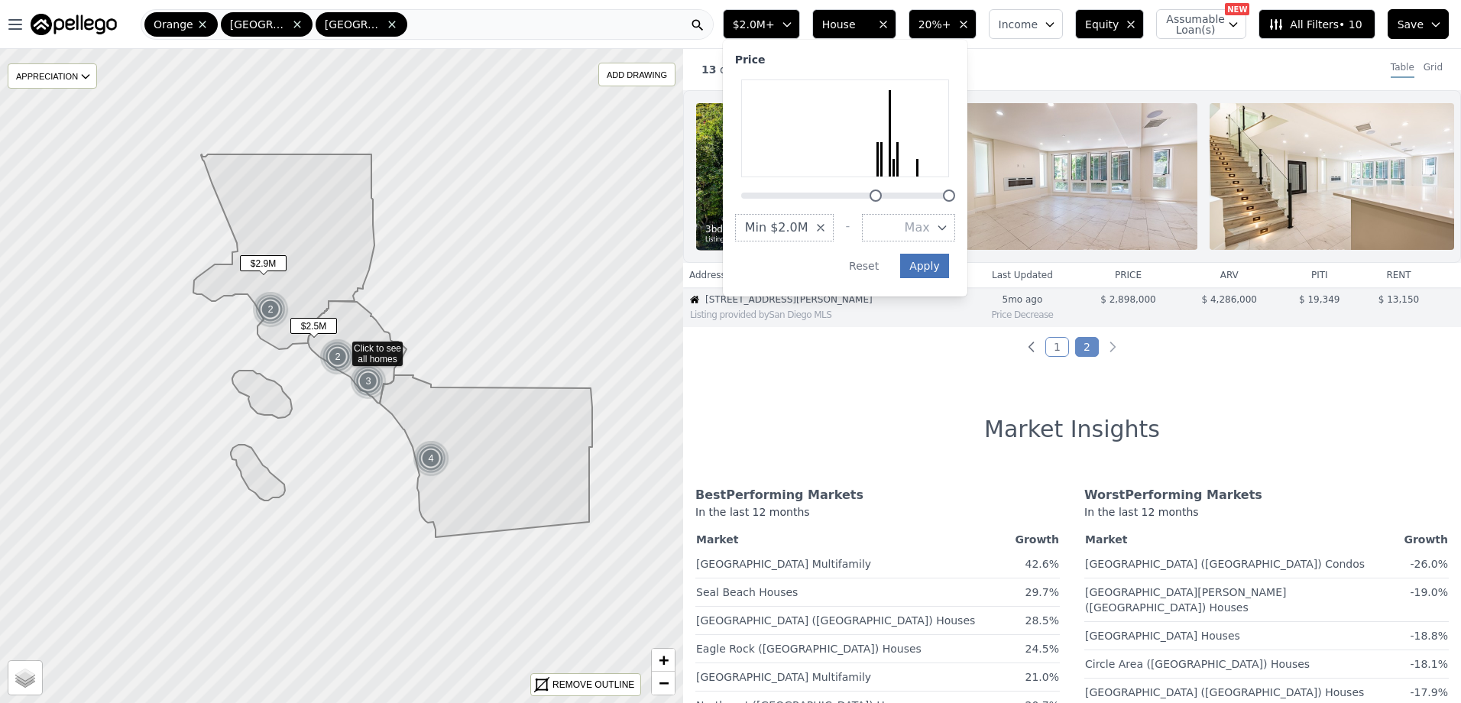
click at [946, 270] on button "Apply" at bounding box center [924, 266] width 49 height 24
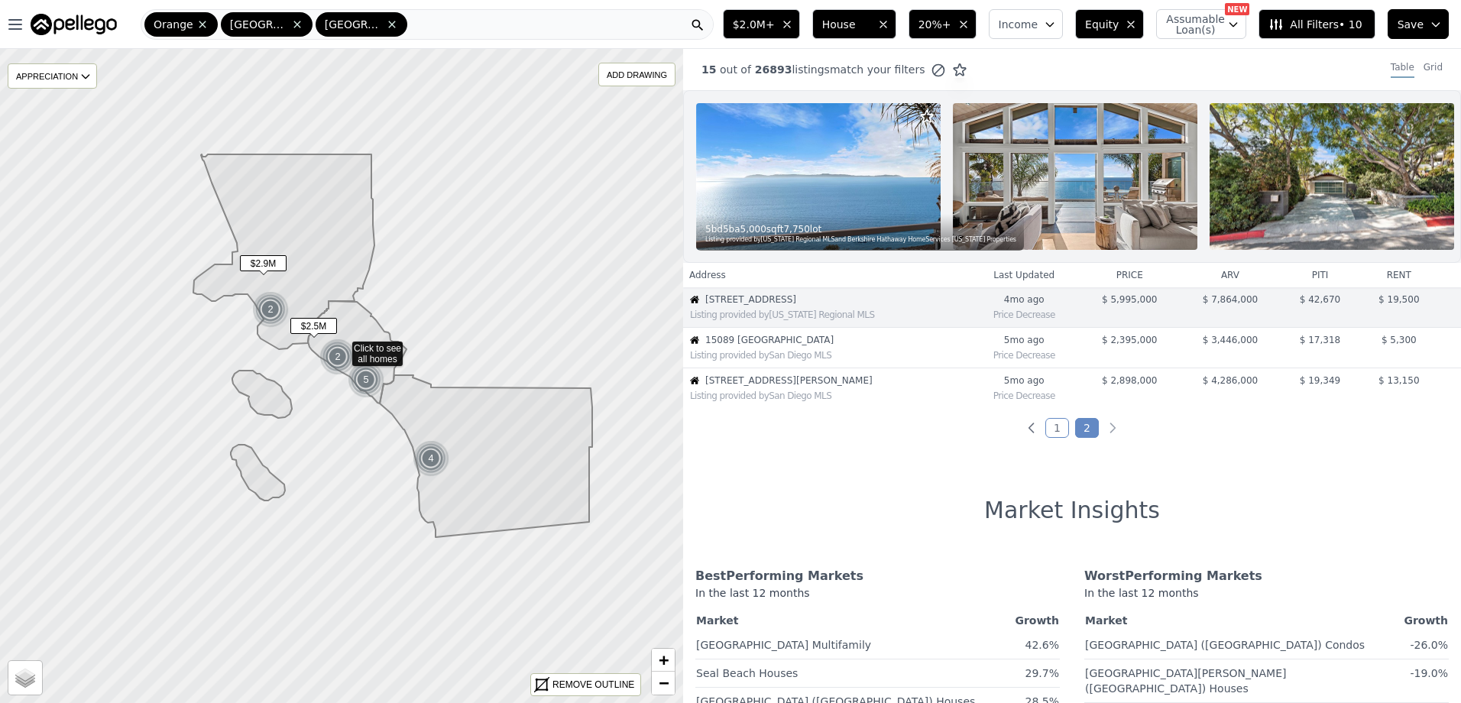
click at [1045, 438] on link "1" at bounding box center [1057, 428] width 24 height 20
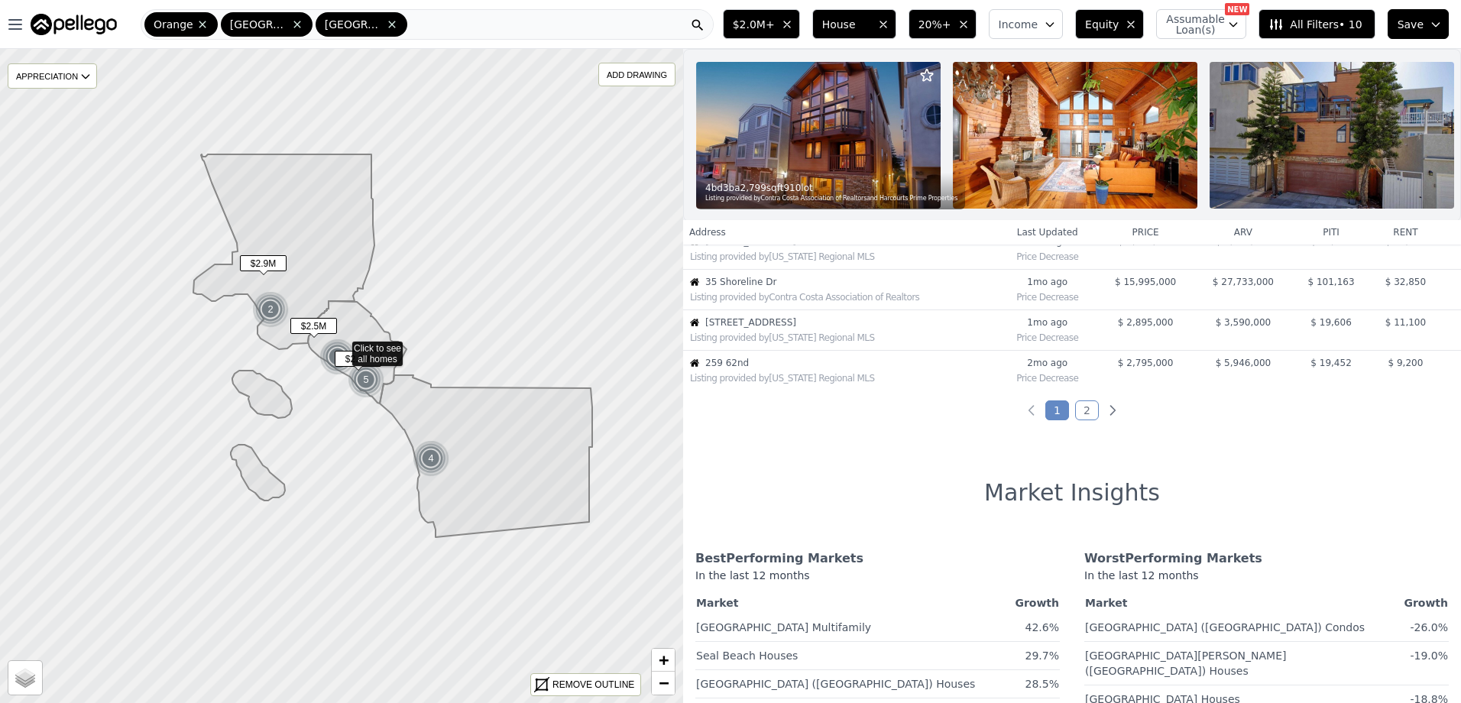
click at [751, 340] on div "Listing provided by California Regional MLS" at bounding box center [840, 336] width 313 height 15
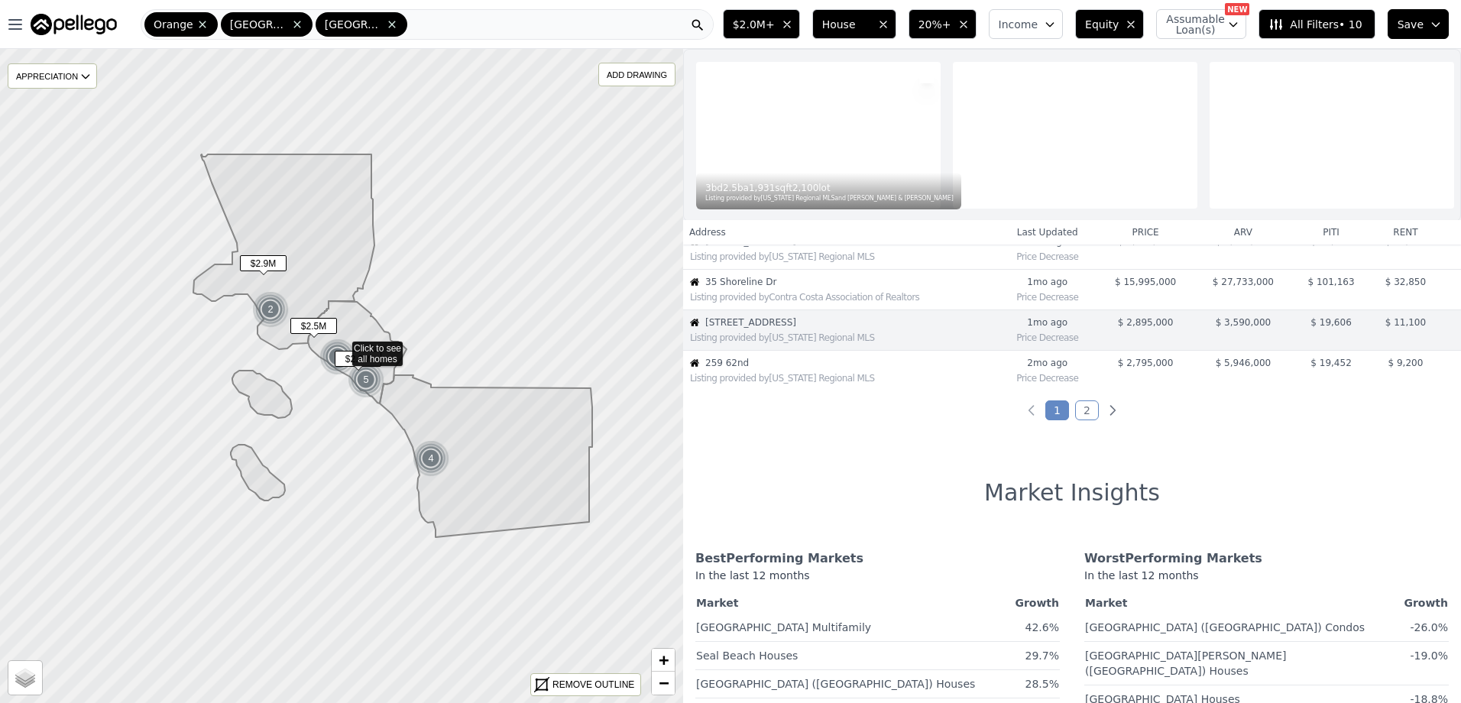
scroll to position [316, 0]
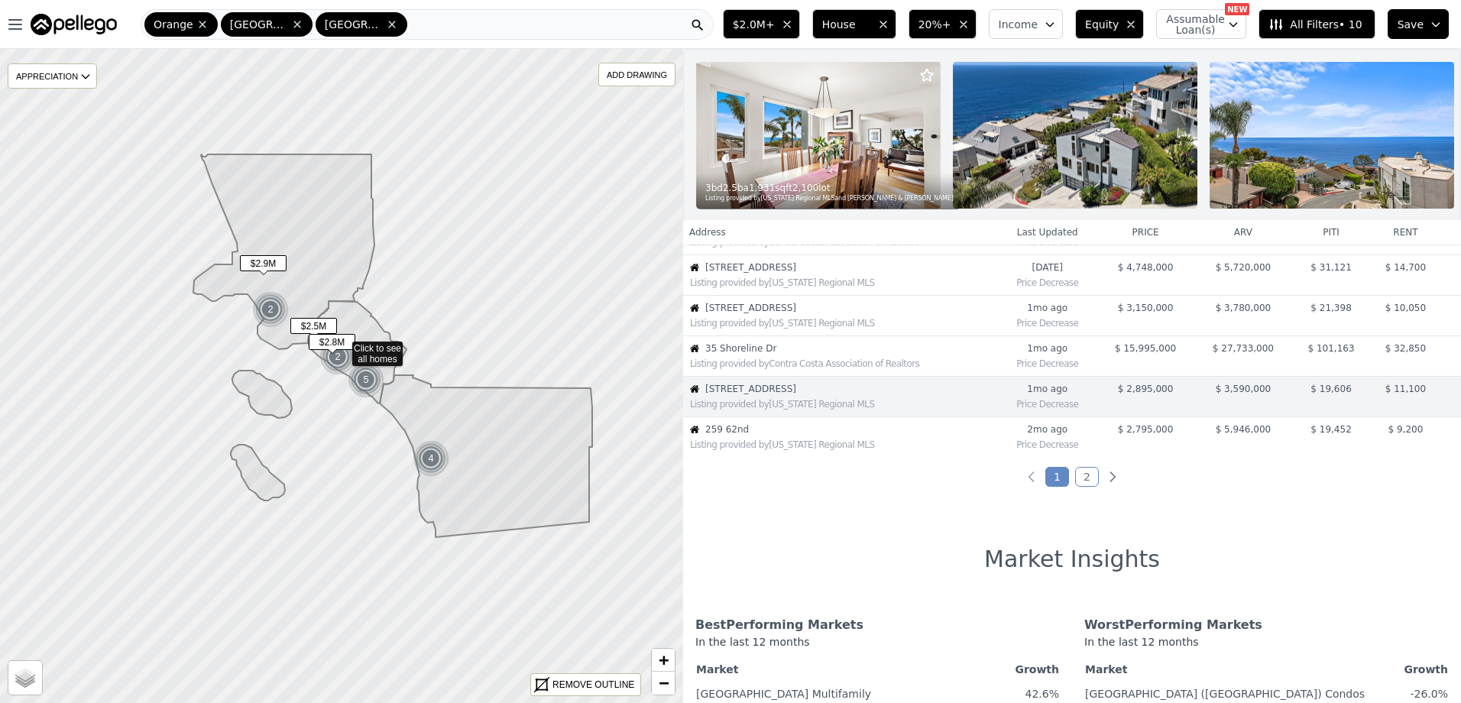
click at [760, 436] on span "259 62nd" at bounding box center [851, 429] width 292 height 12
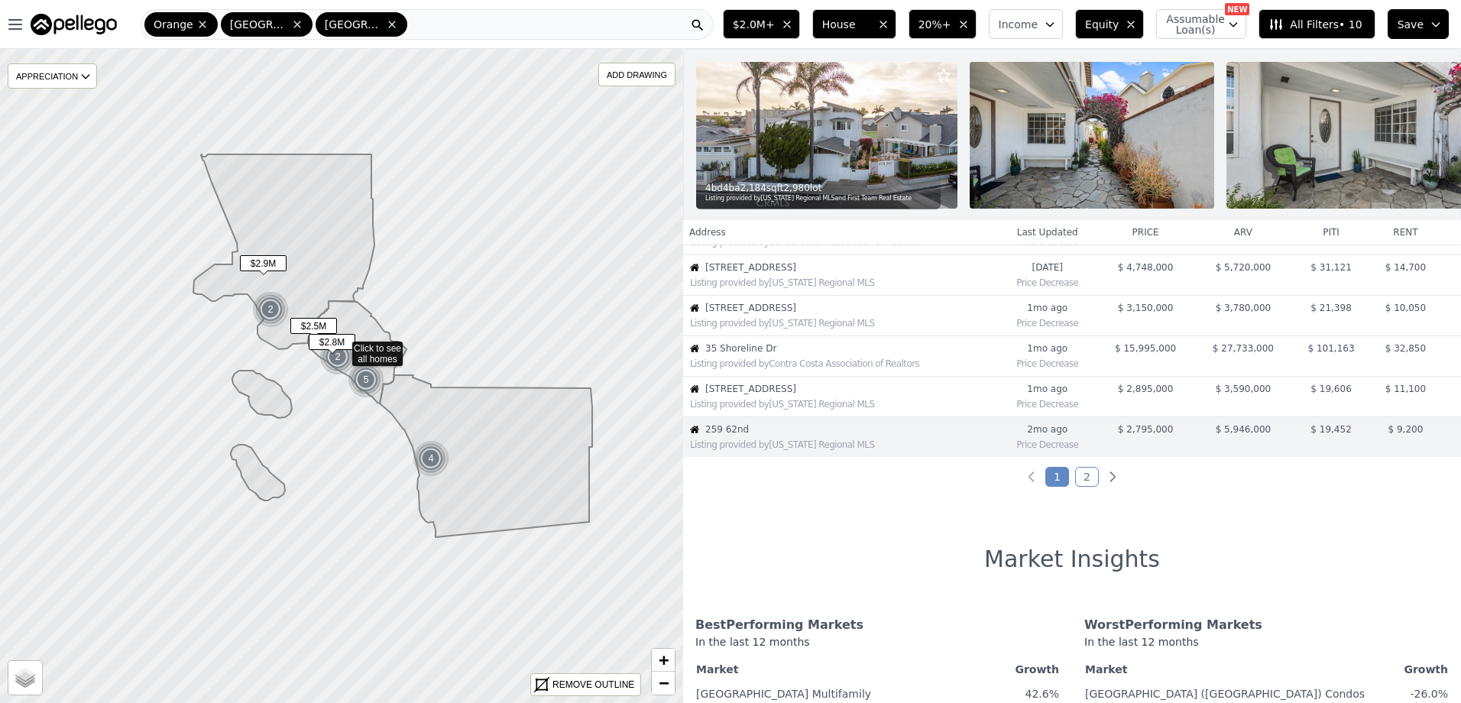
scroll to position [356, 0]
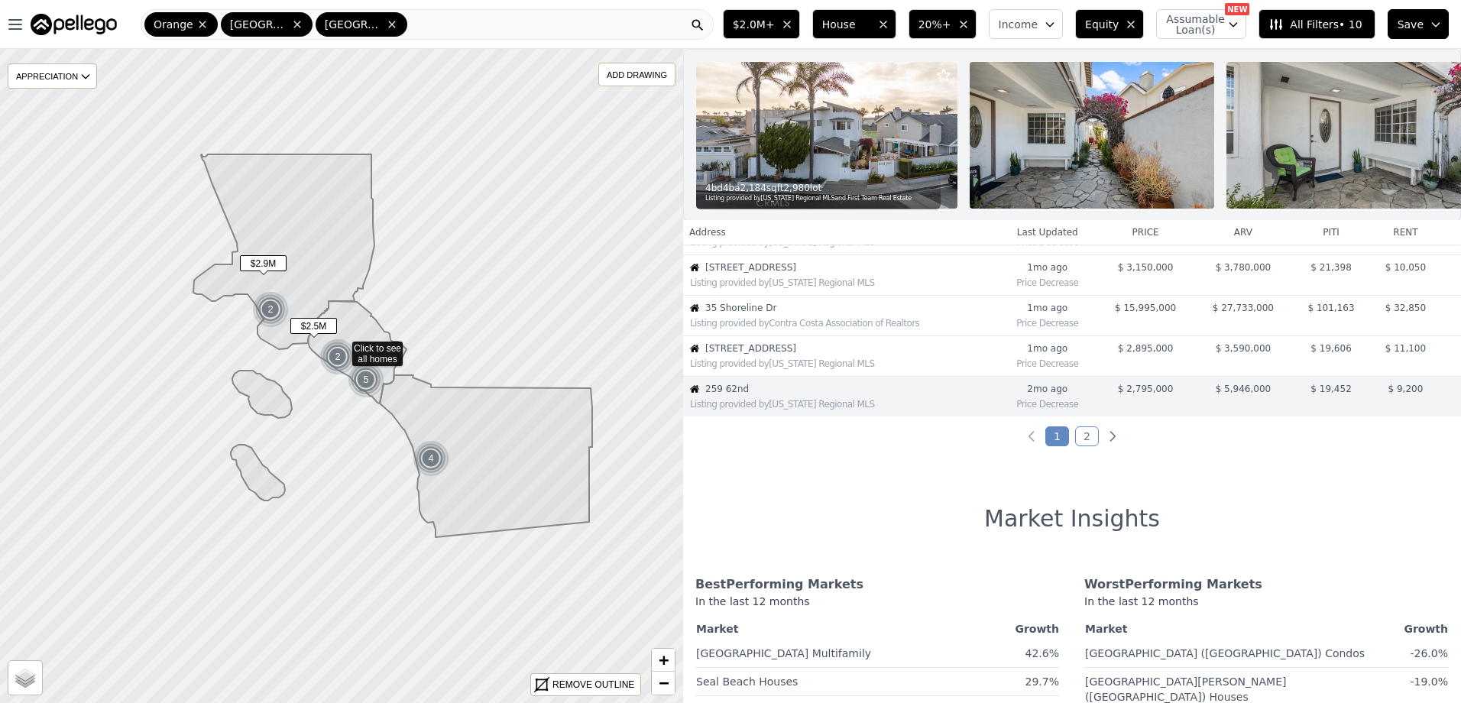
click at [1075, 445] on link "2" at bounding box center [1087, 436] width 24 height 20
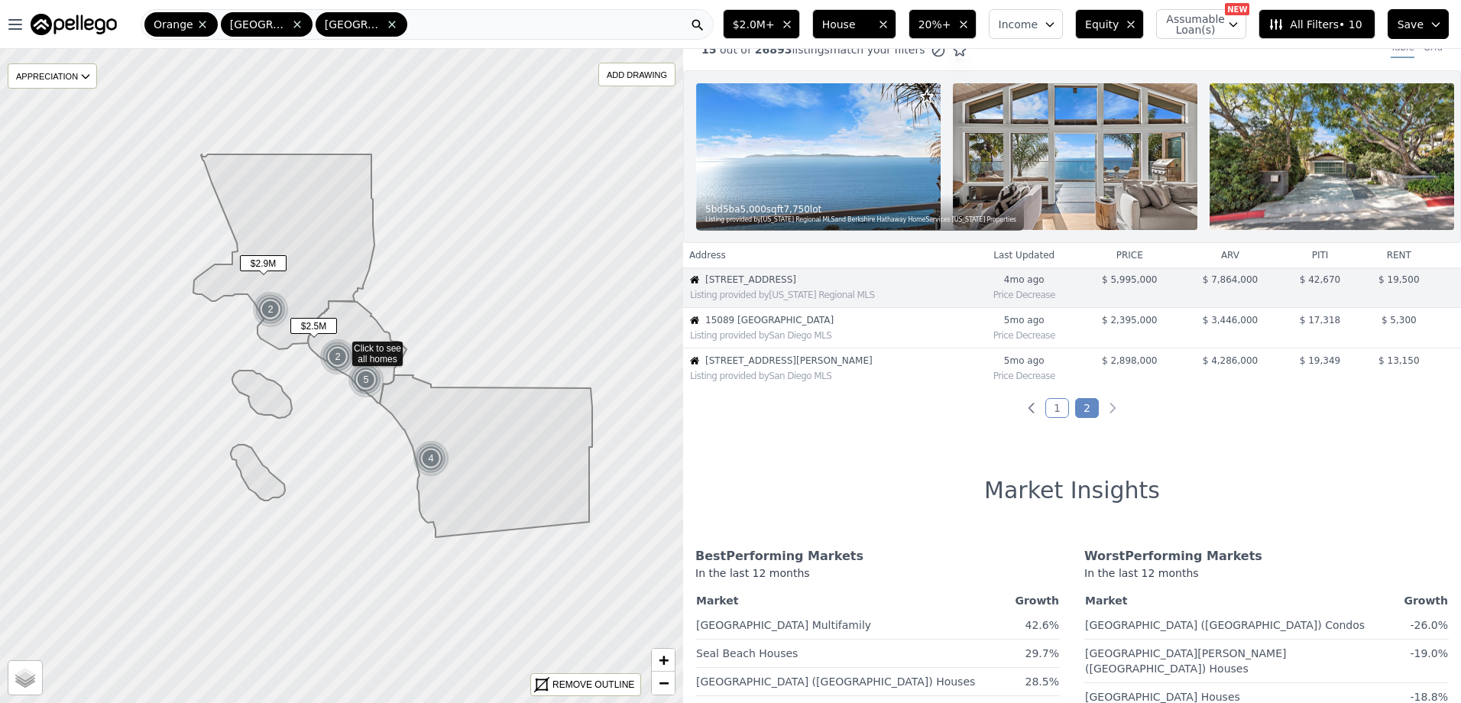
scroll to position [0, 0]
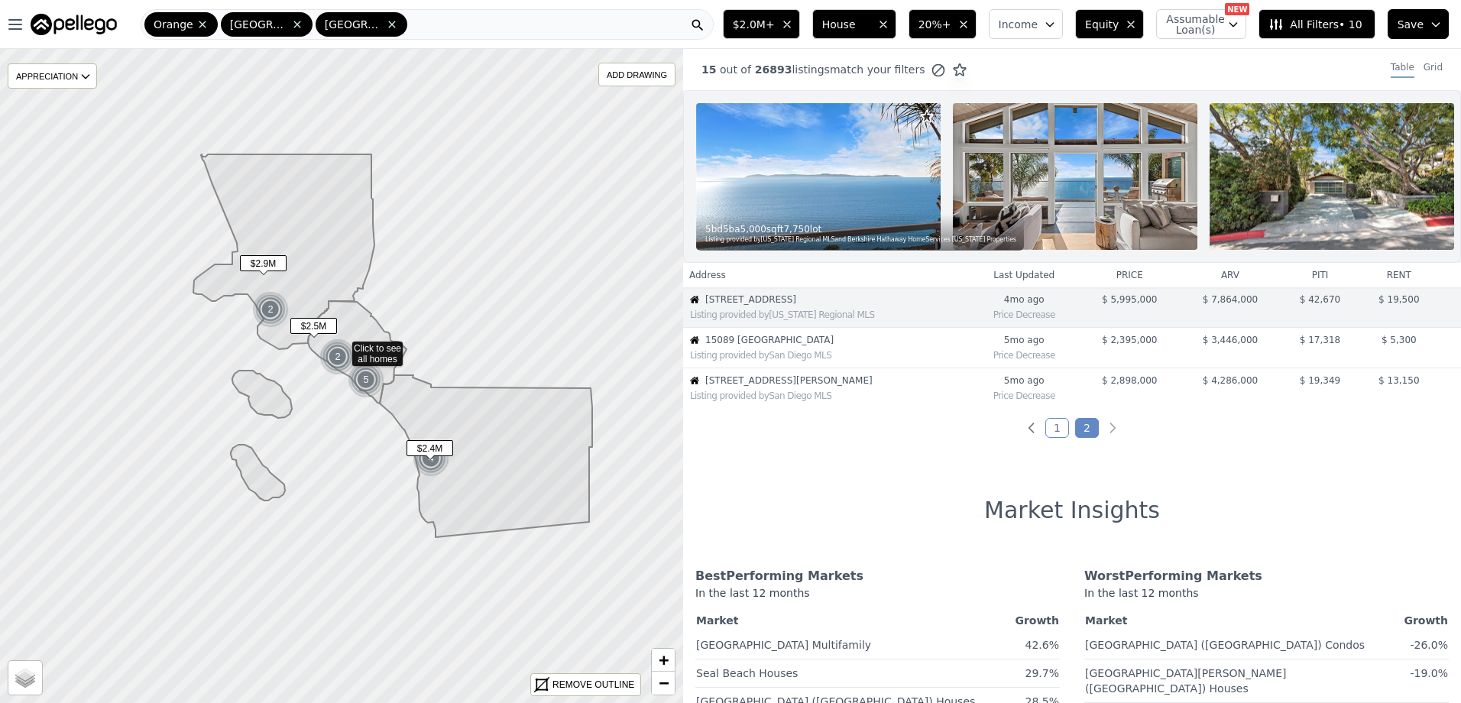
click at [763, 361] on div "Listing provided by San Diego MLS" at bounding box center [829, 355] width 278 height 12
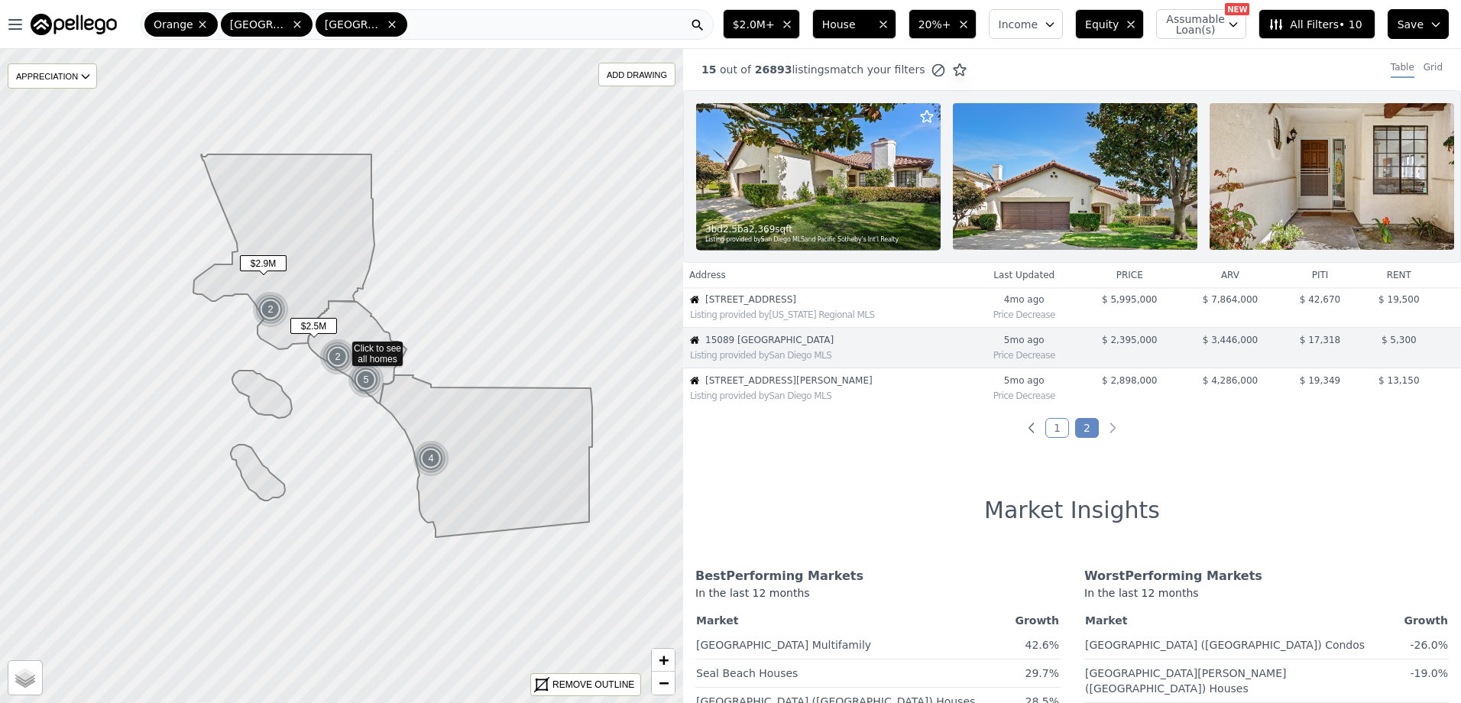
click at [761, 387] on span "1516 N Beverly Glen Boulevard" at bounding box center [836, 380] width 263 height 12
